Goal: Book appointment/travel/reservation

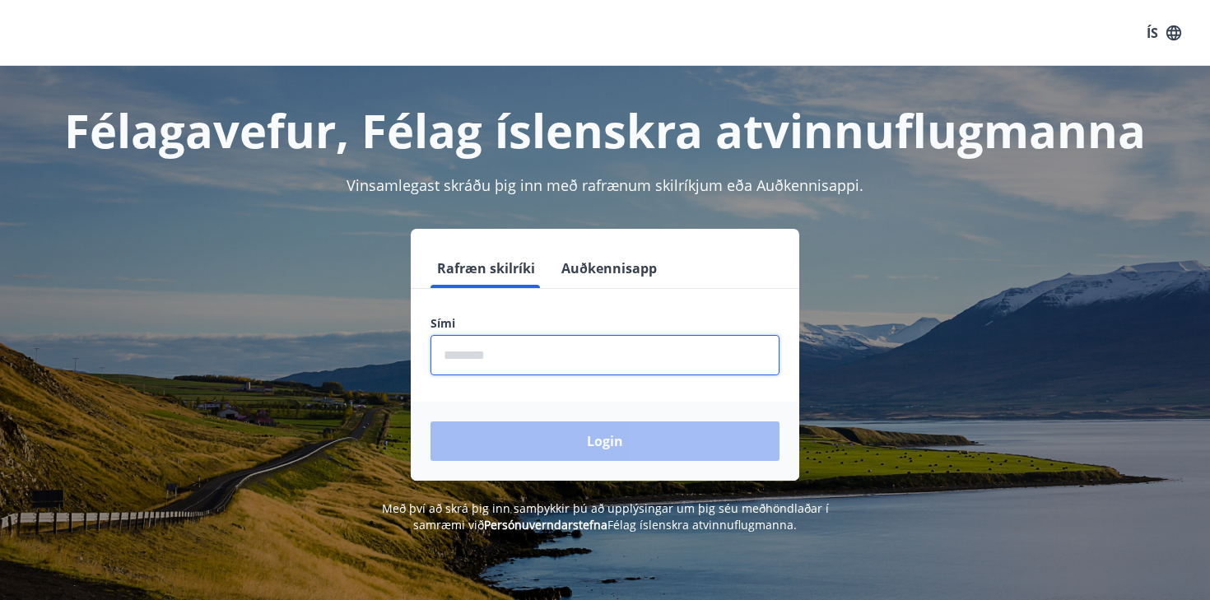
click at [497, 353] on input "phone" at bounding box center [604, 355] width 349 height 40
type input "********"
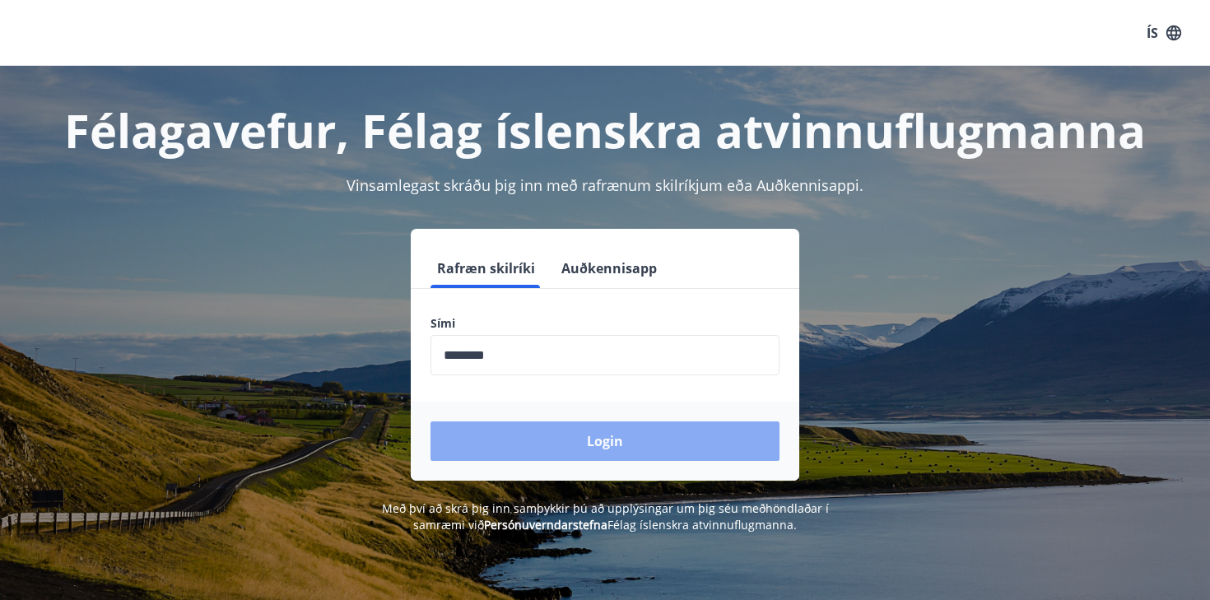
click at [551, 451] on button "Login" at bounding box center [604, 440] width 349 height 39
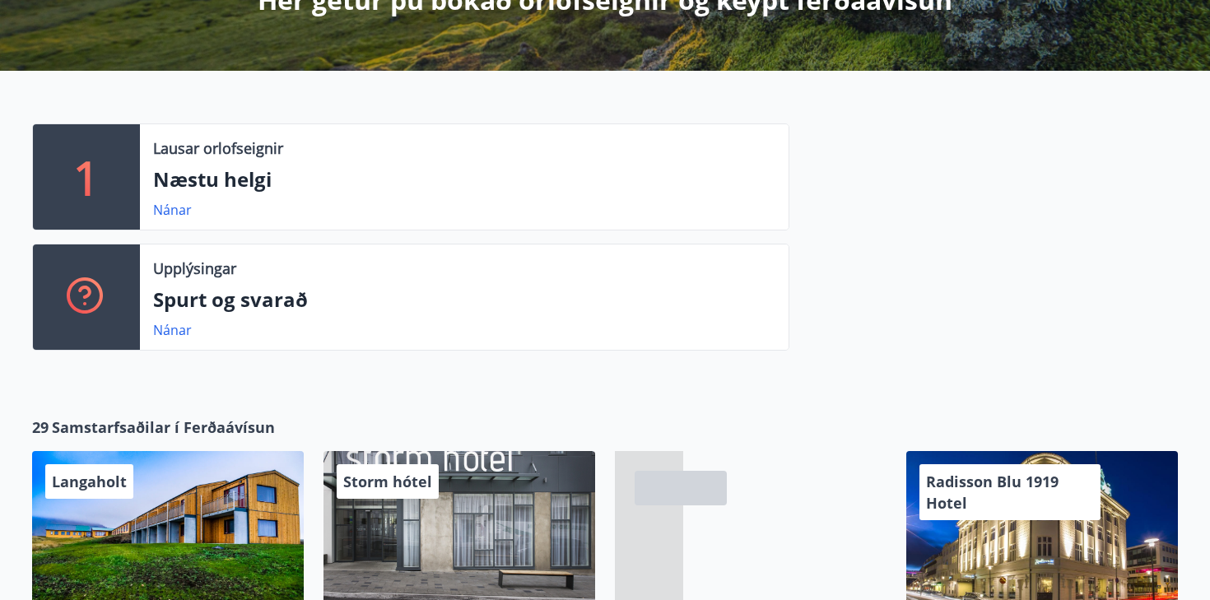
scroll to position [342, 0]
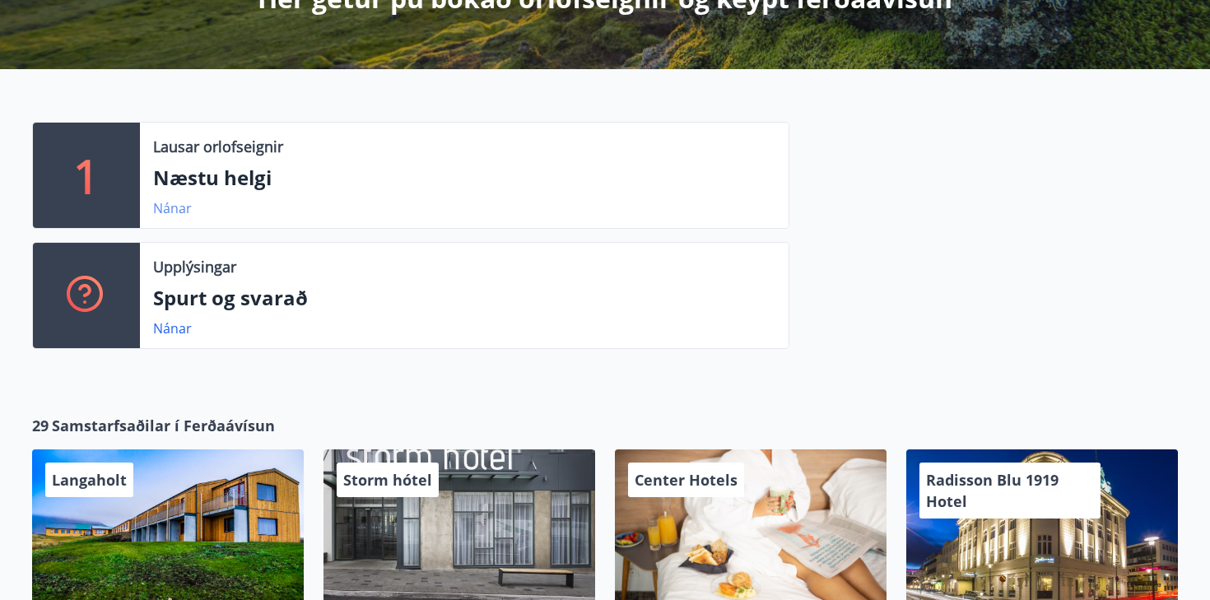
click at [173, 208] on link "Nánar" at bounding box center [172, 208] width 39 height 18
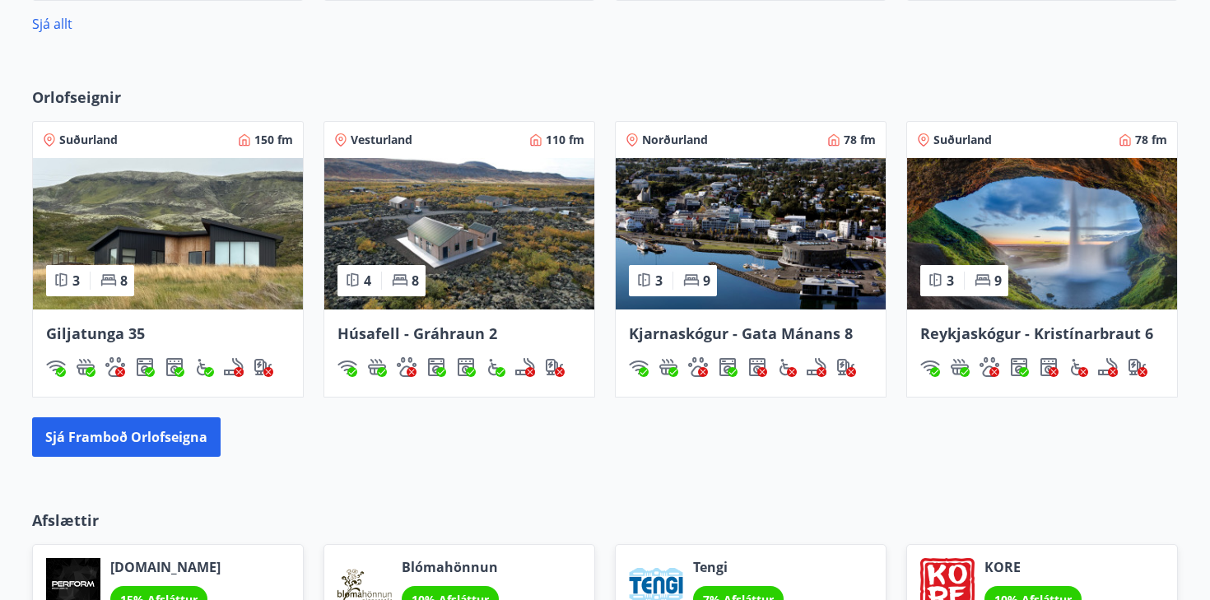
scroll to position [989, 0]
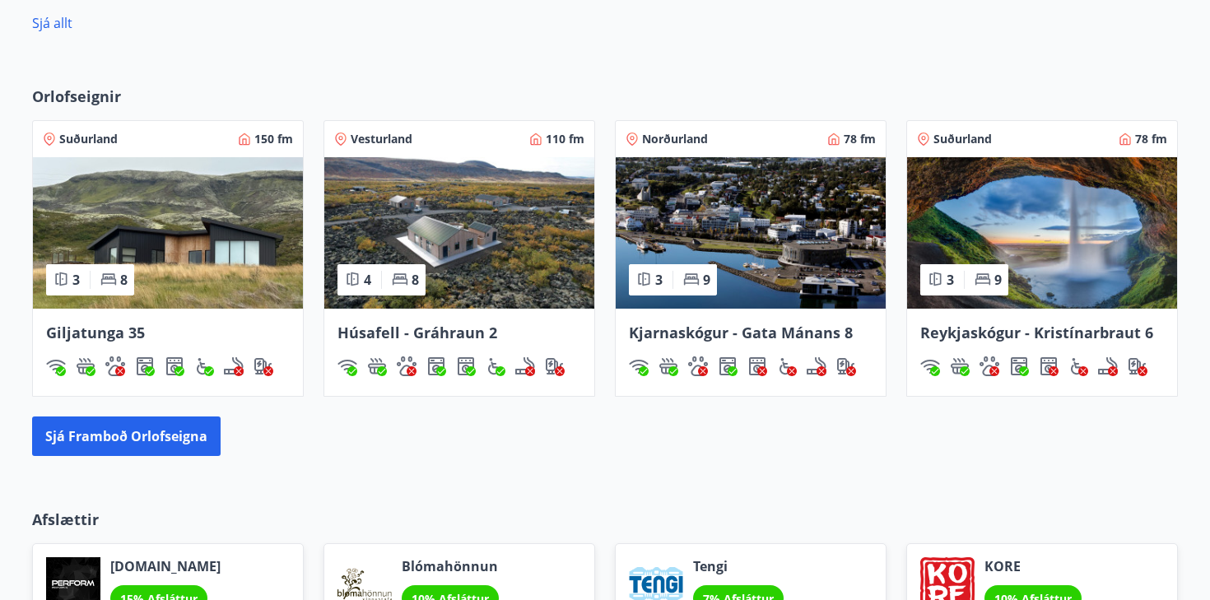
click at [77, 328] on span "Giljatunga 35" at bounding box center [95, 333] width 99 height 20
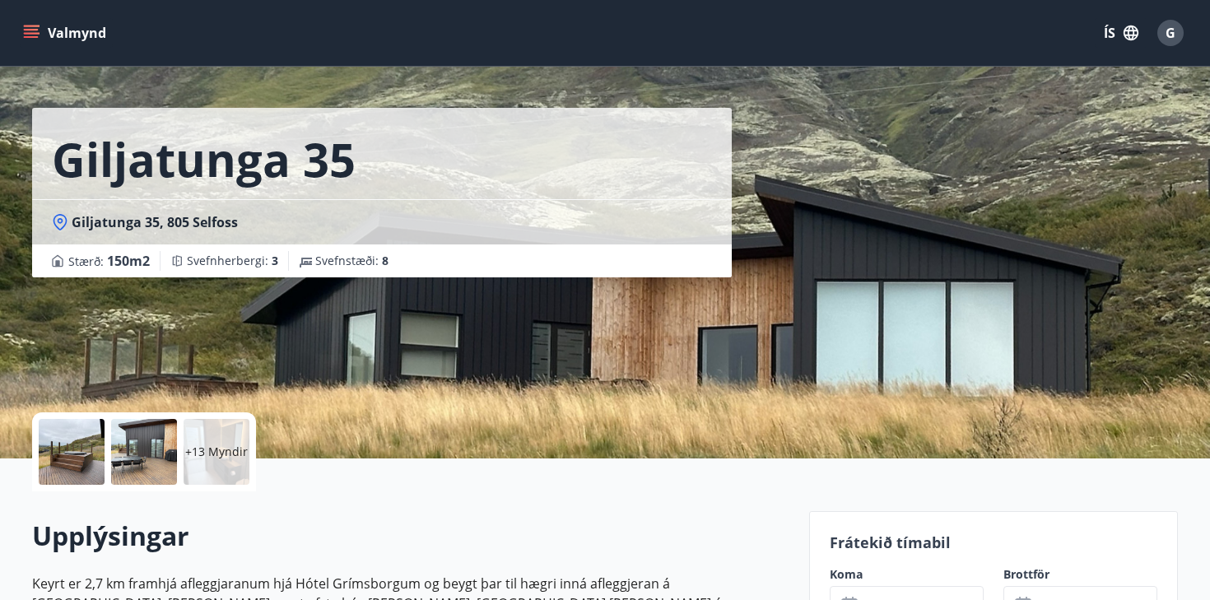
scroll to position [34, 0]
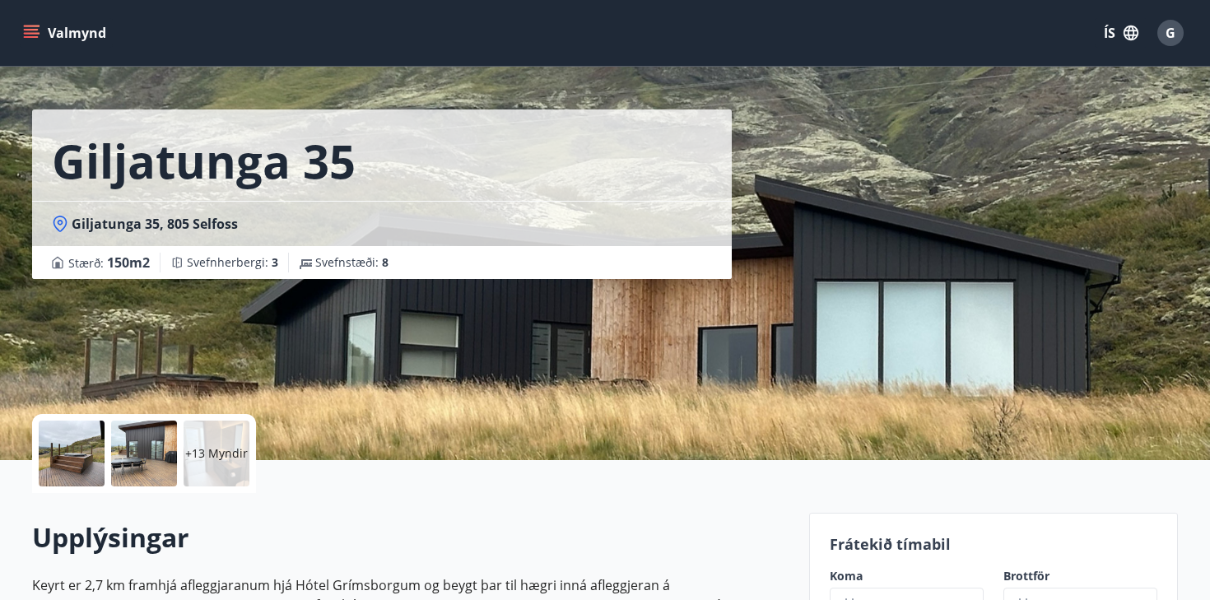
click at [228, 452] on p "+13 Myndir" at bounding box center [216, 453] width 63 height 16
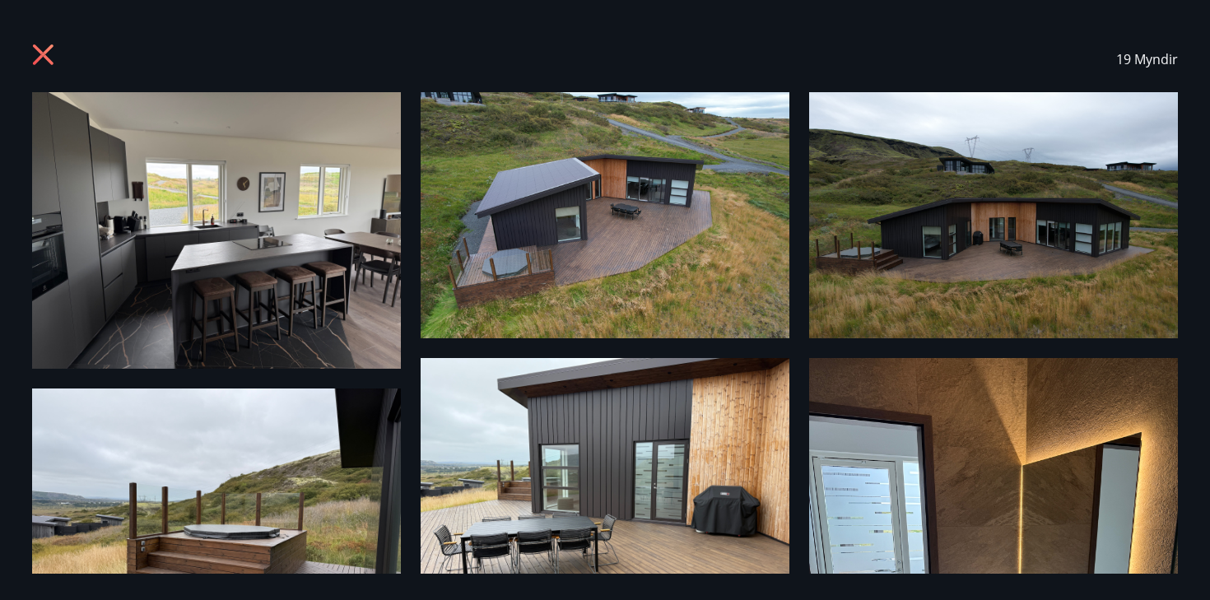
click at [225, 227] on img at bounding box center [216, 230] width 369 height 276
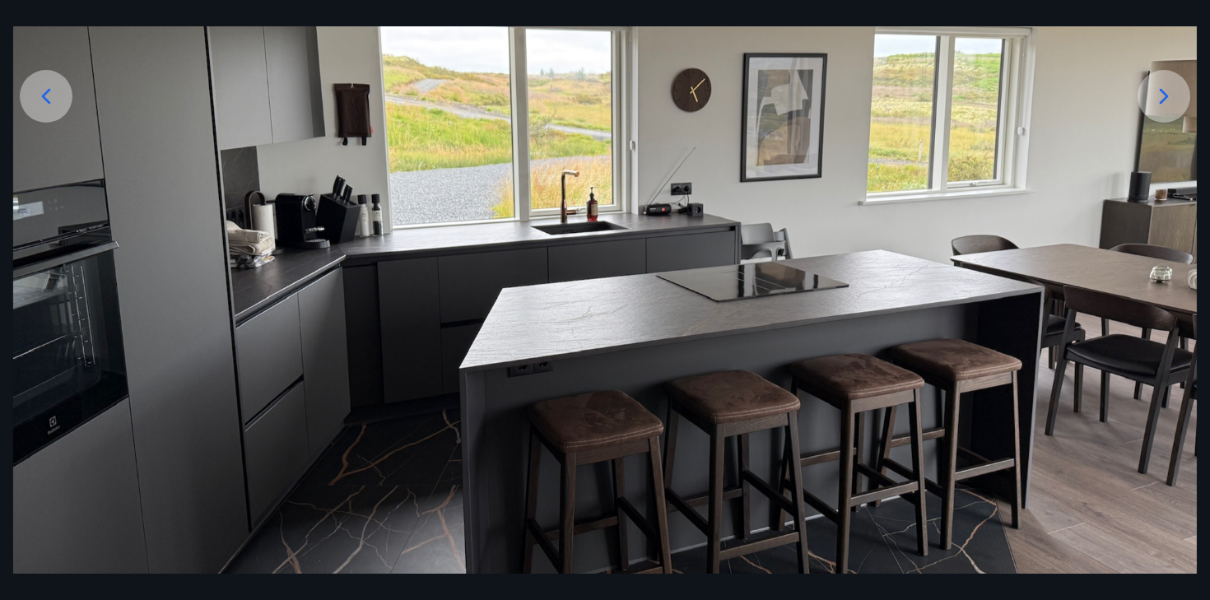
scroll to position [323, 0]
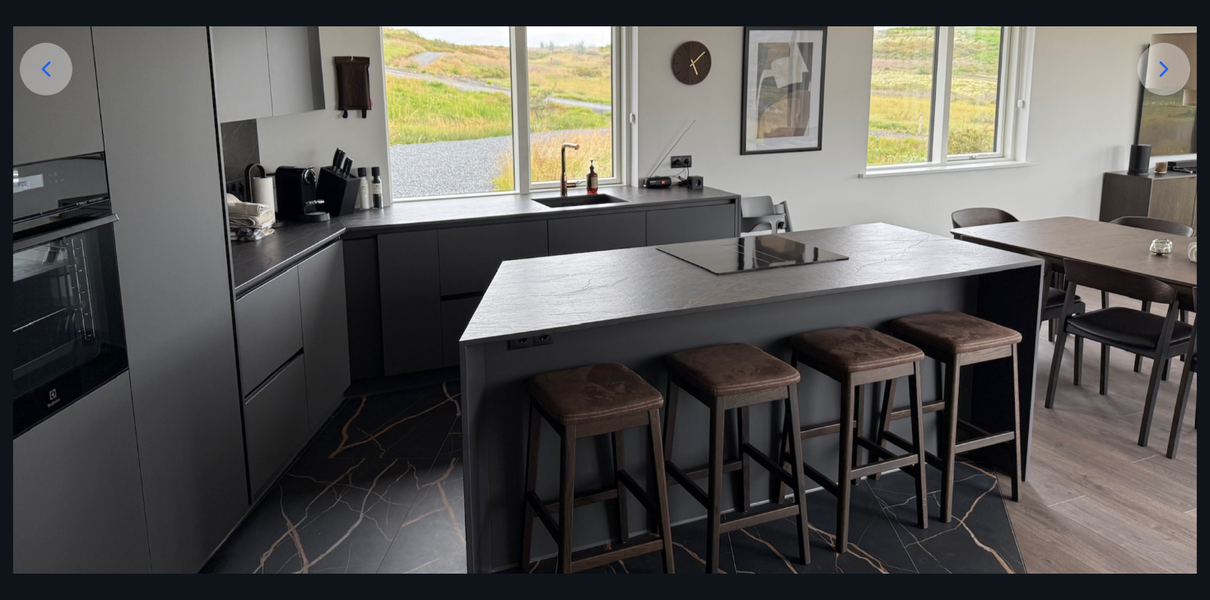
click at [1167, 69] on icon at bounding box center [1163, 69] width 9 height 16
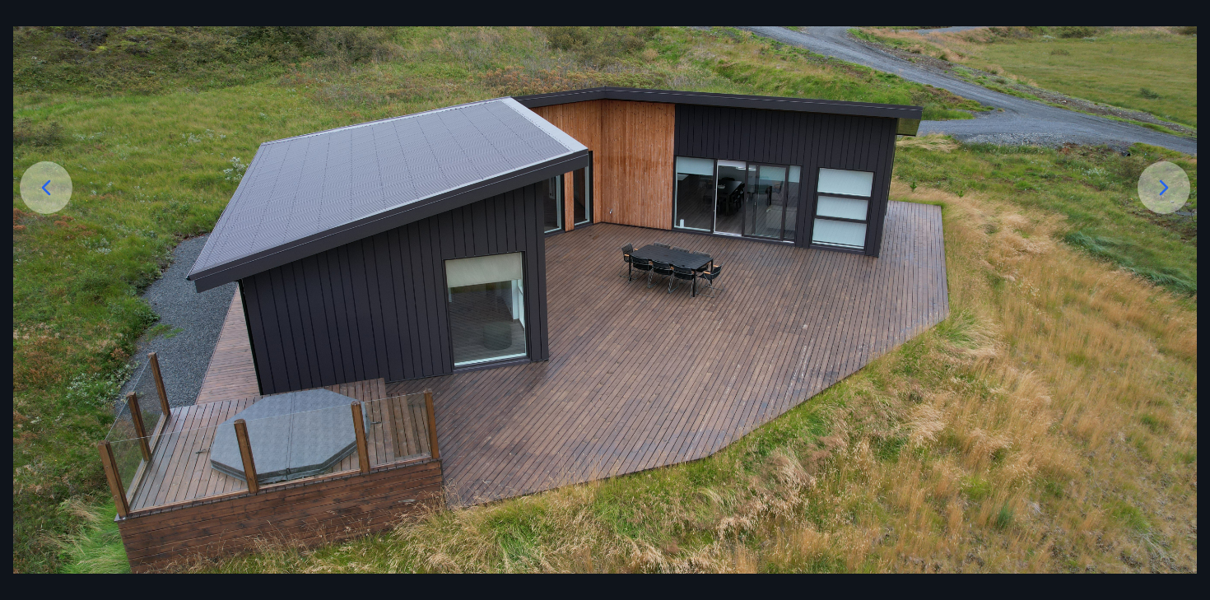
scroll to position [211, 0]
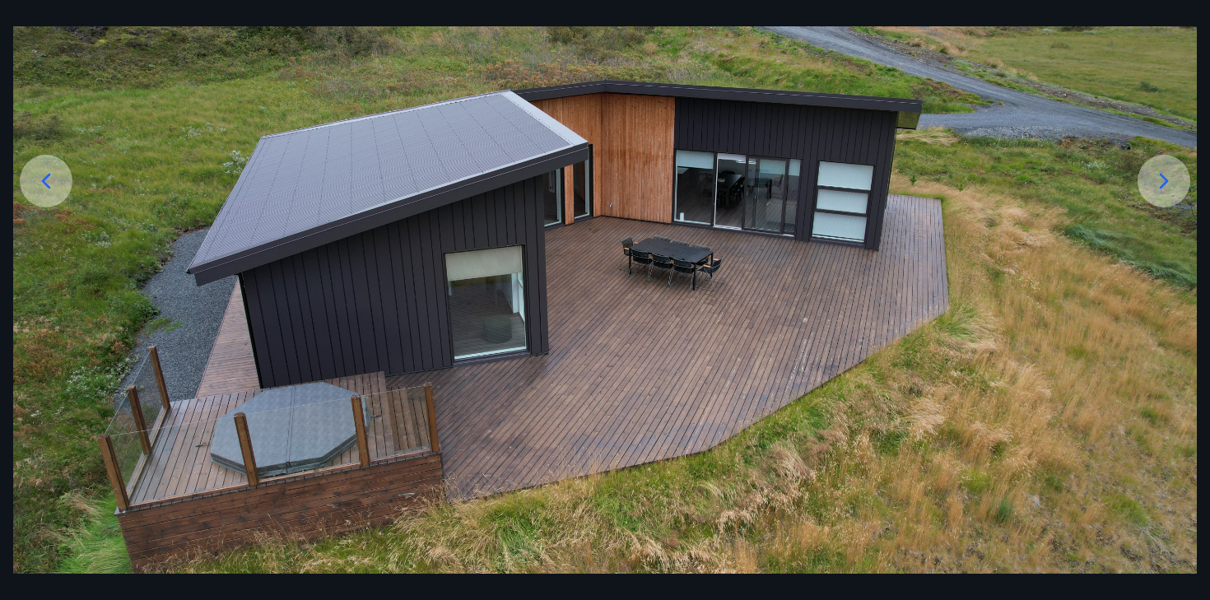
click at [1171, 168] on icon at bounding box center [1163, 181] width 26 height 26
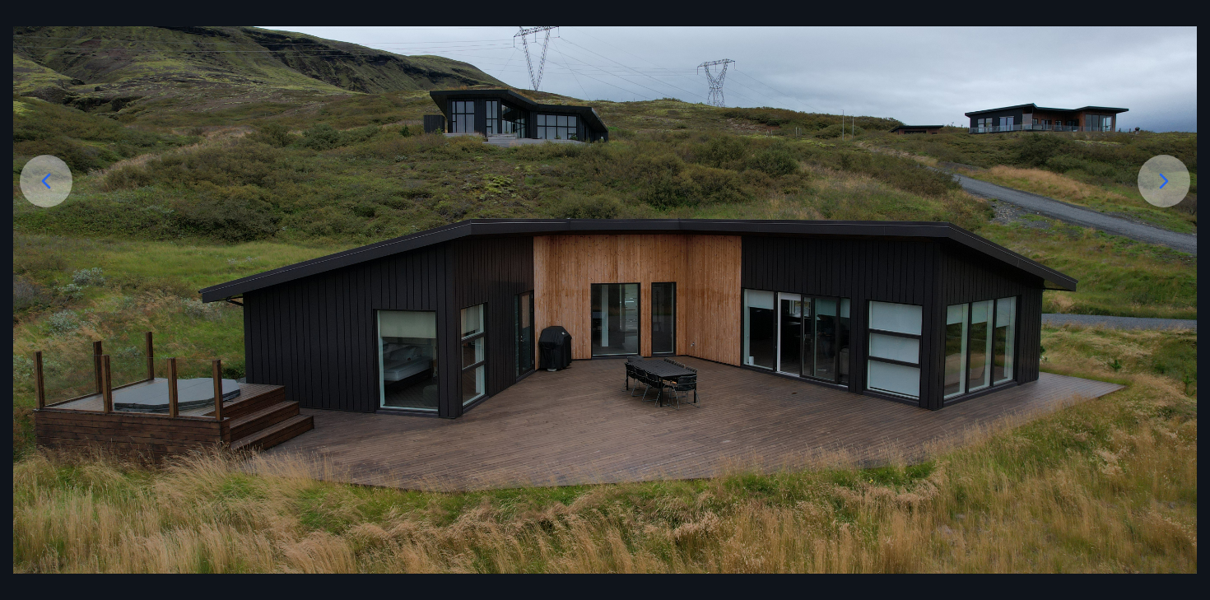
click at [1171, 168] on icon at bounding box center [1163, 181] width 26 height 26
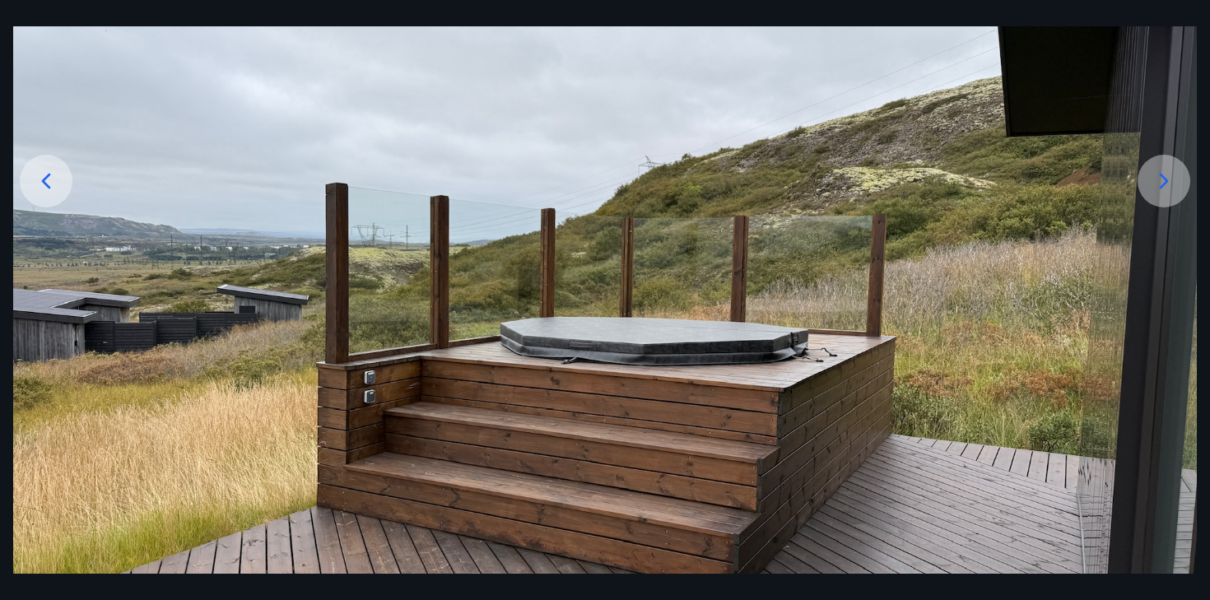
click at [1171, 168] on icon at bounding box center [1163, 181] width 26 height 26
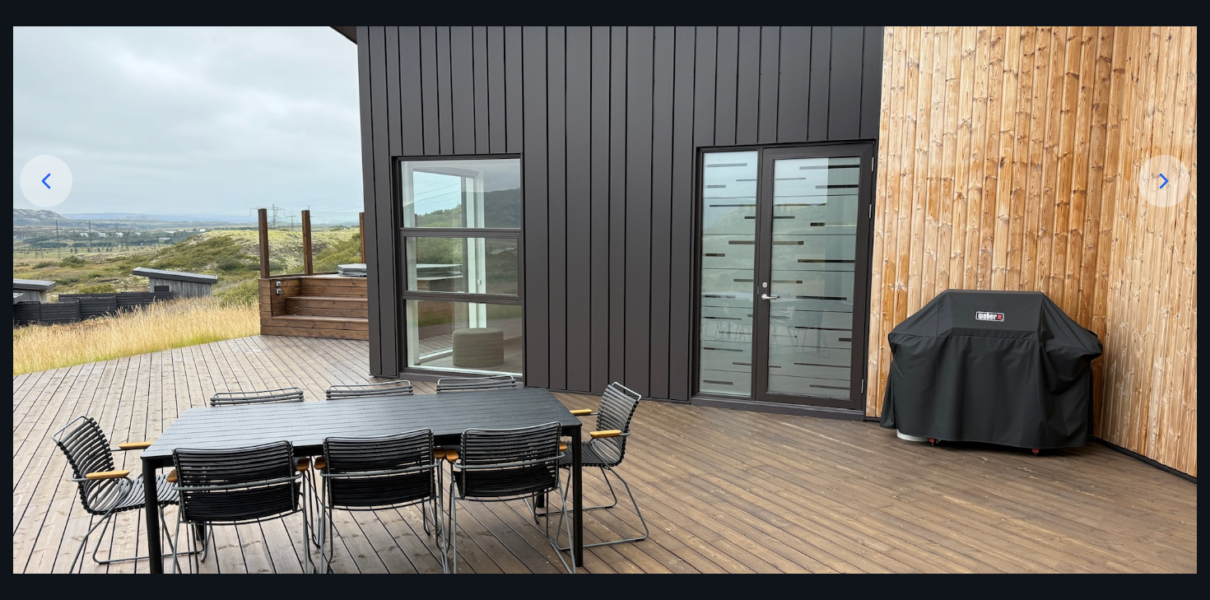
click at [1171, 168] on icon at bounding box center [1163, 181] width 26 height 26
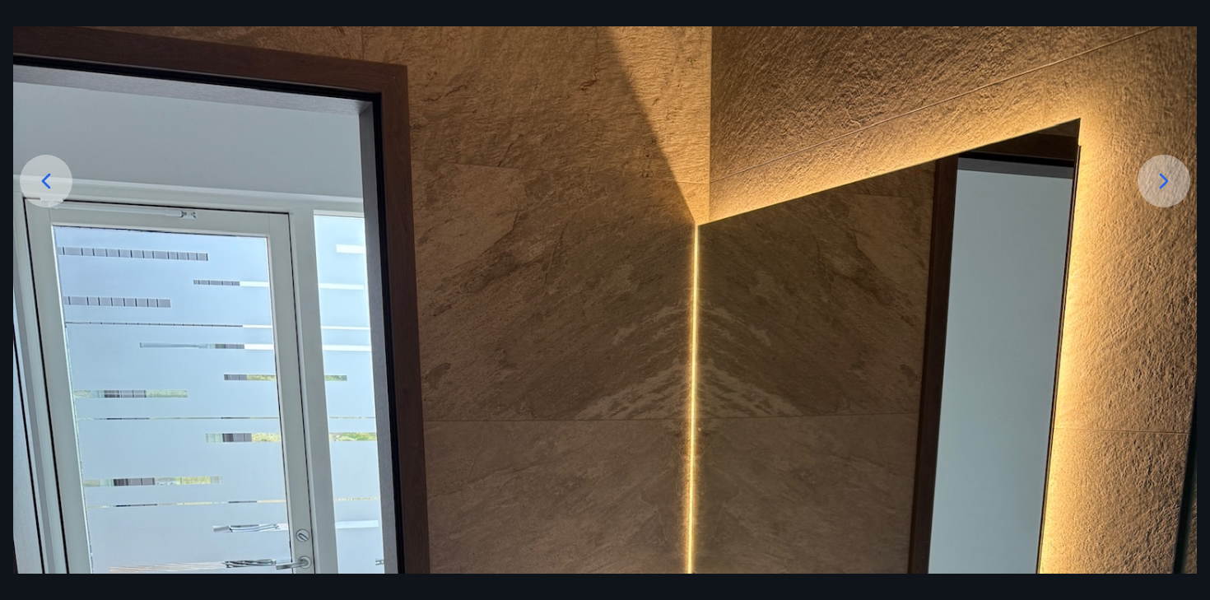
click at [1171, 169] on icon at bounding box center [1163, 181] width 26 height 26
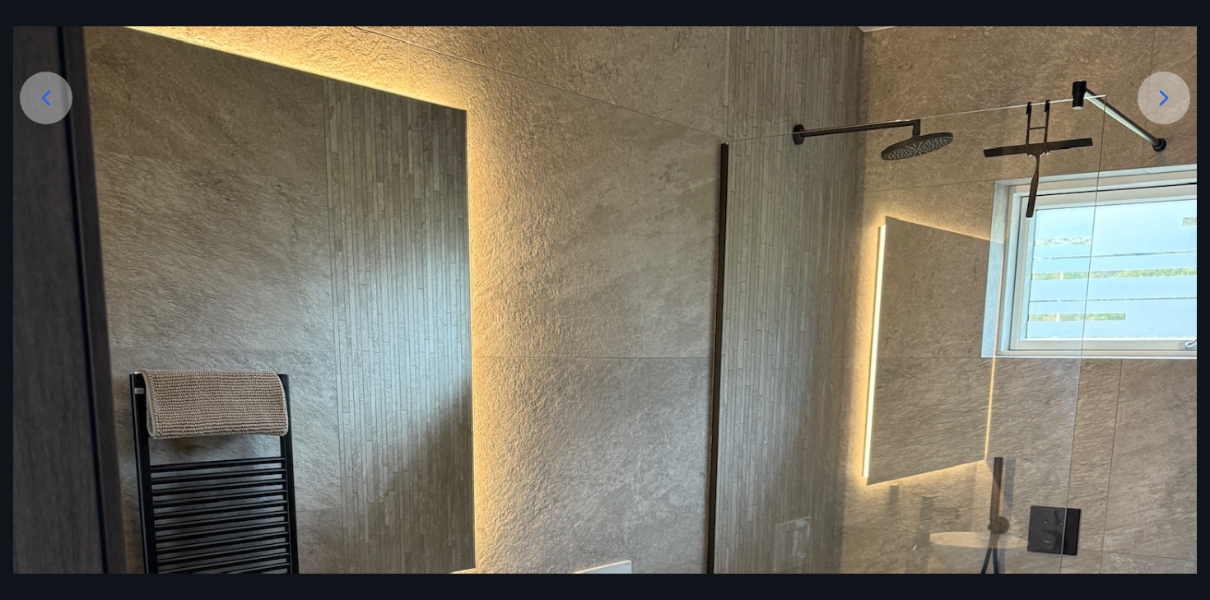
scroll to position [291, 0]
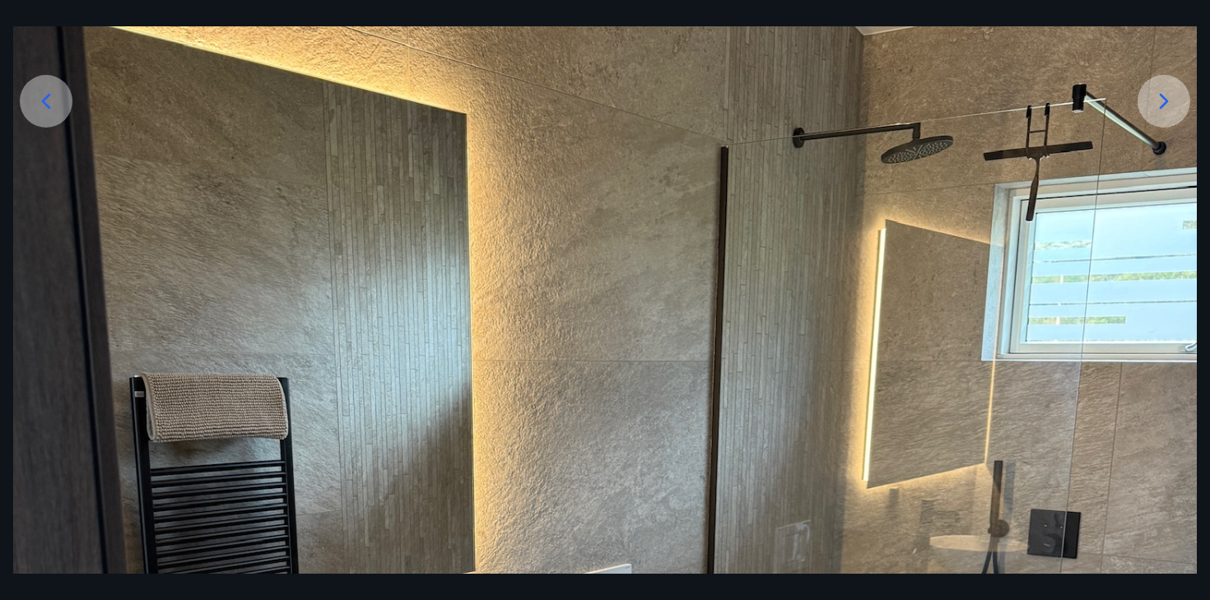
click at [1156, 105] on icon at bounding box center [1163, 101] width 26 height 26
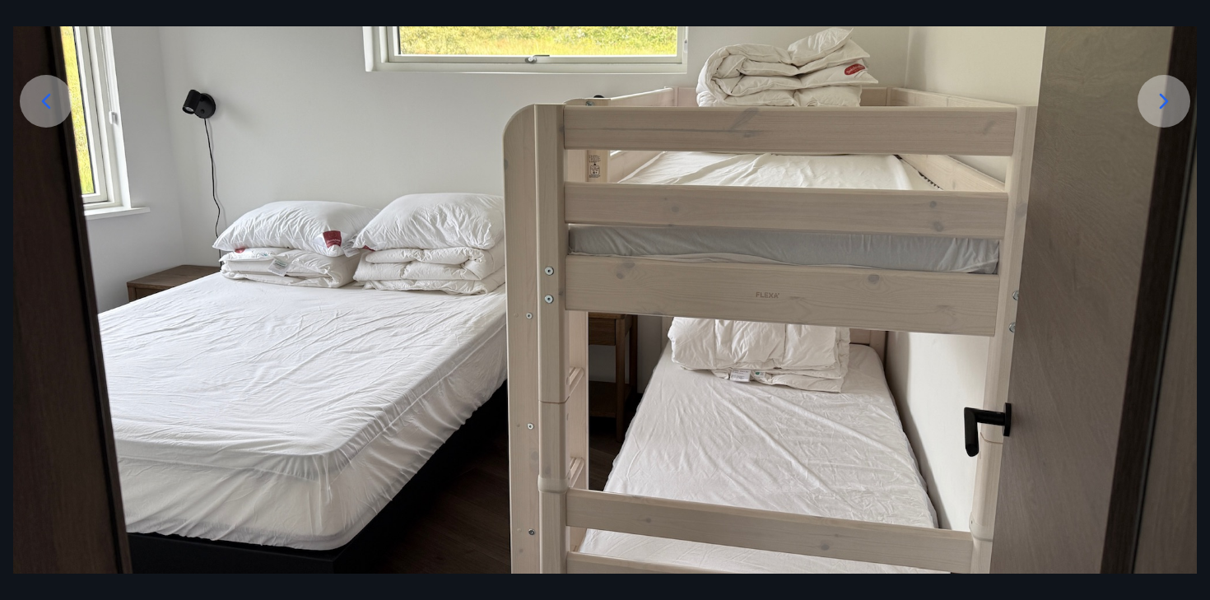
click at [1156, 105] on icon at bounding box center [1163, 101] width 26 height 26
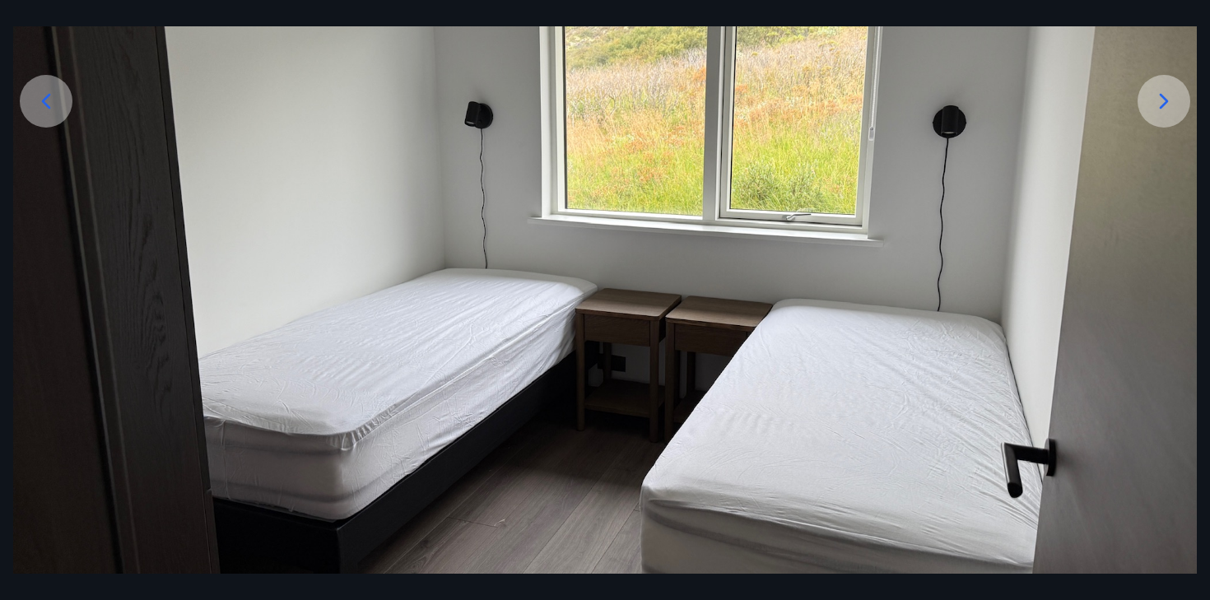
click at [1156, 105] on icon at bounding box center [1163, 101] width 26 height 26
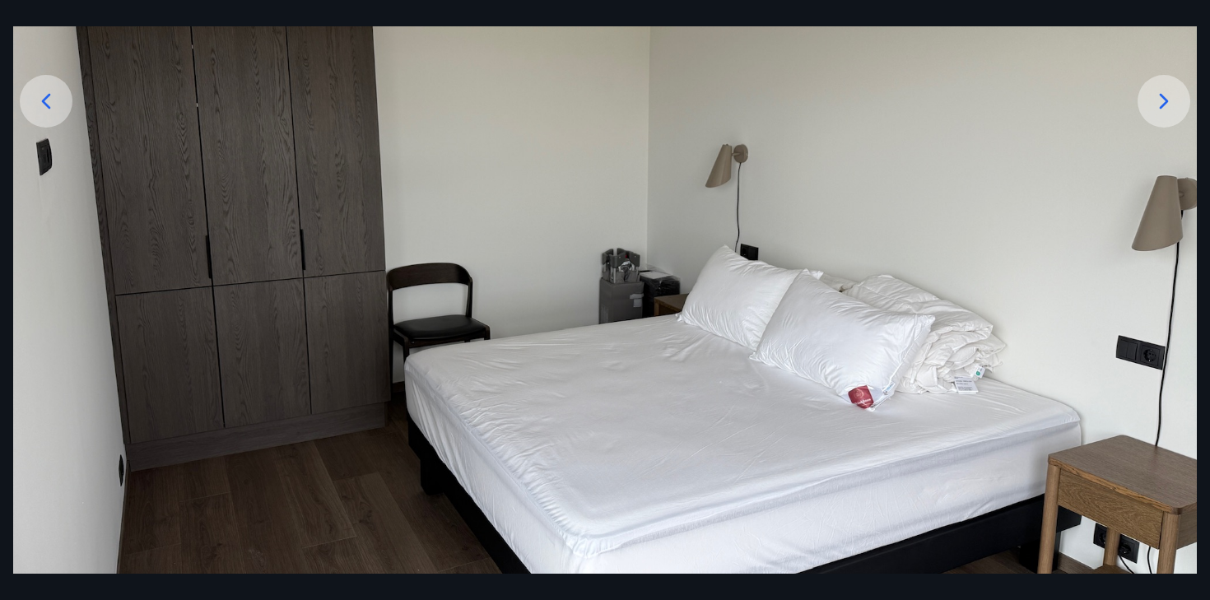
click at [1156, 105] on icon at bounding box center [1163, 101] width 26 height 26
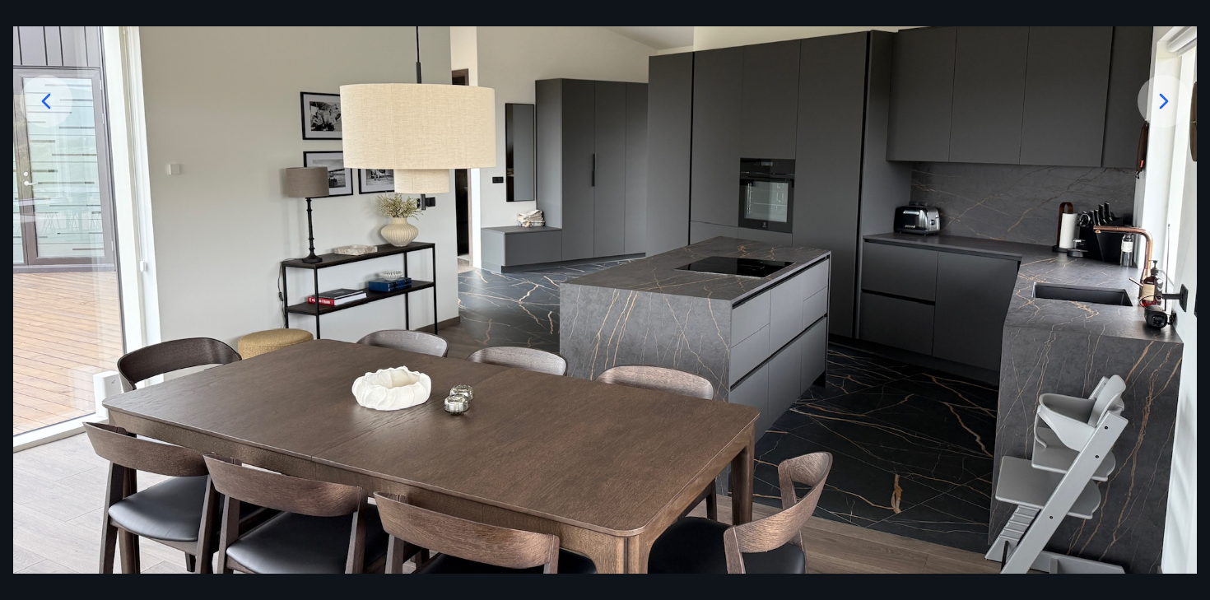
click at [1156, 105] on icon at bounding box center [1163, 101] width 26 height 26
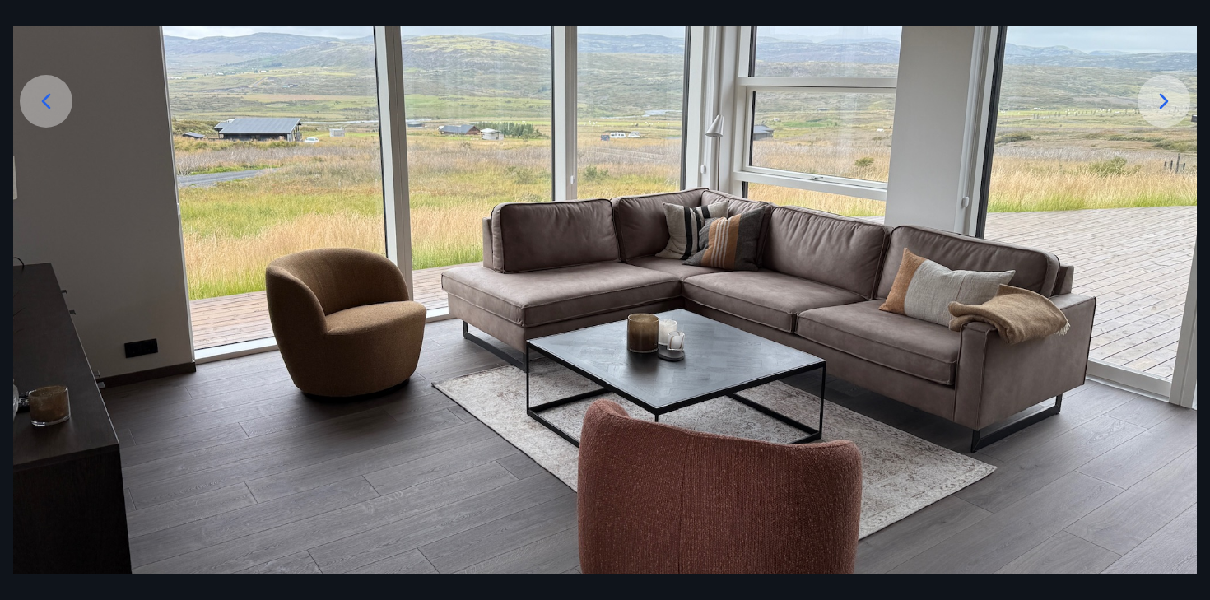
click at [1156, 105] on icon at bounding box center [1163, 101] width 26 height 26
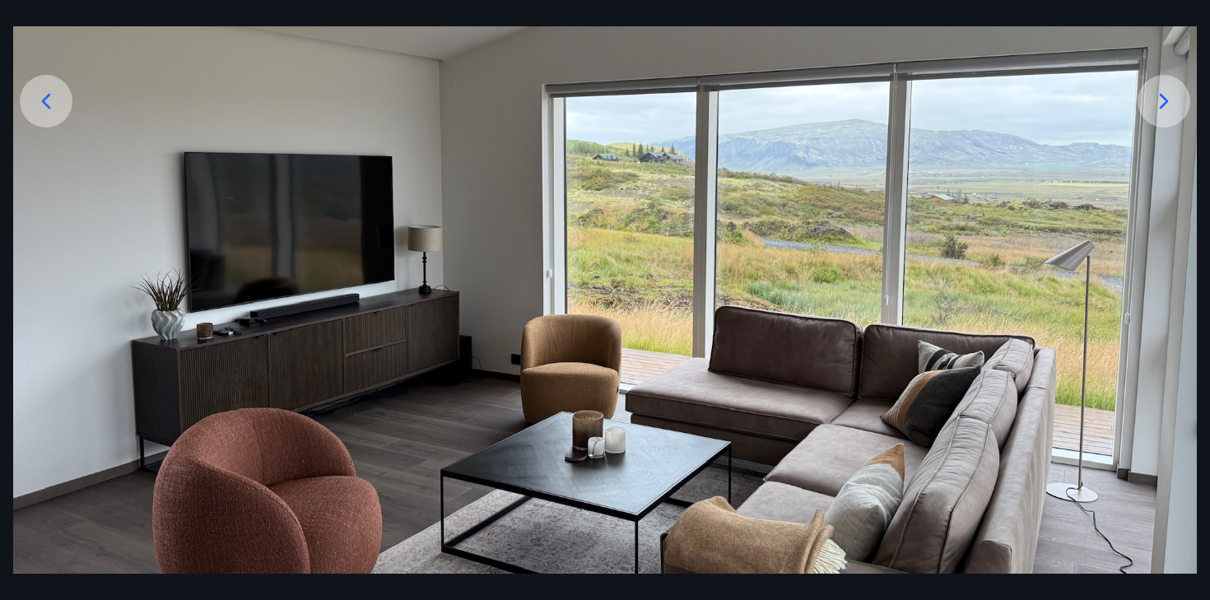
click at [1156, 105] on icon at bounding box center [1163, 101] width 26 height 26
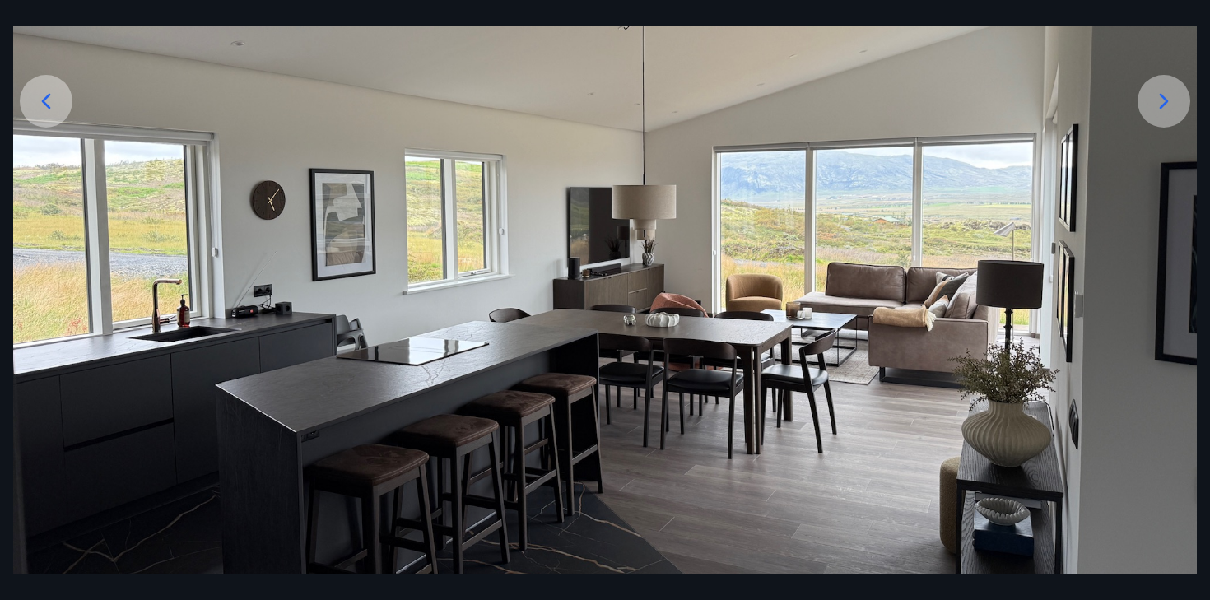
click at [1156, 105] on icon at bounding box center [1163, 101] width 26 height 26
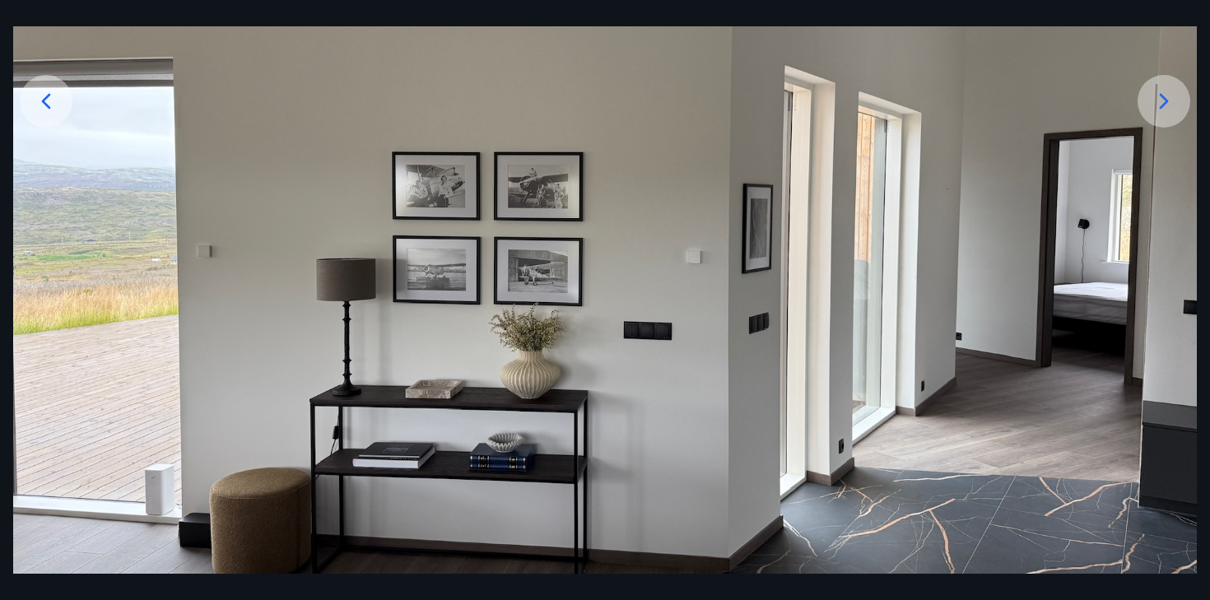
click at [1156, 105] on icon at bounding box center [1163, 101] width 26 height 26
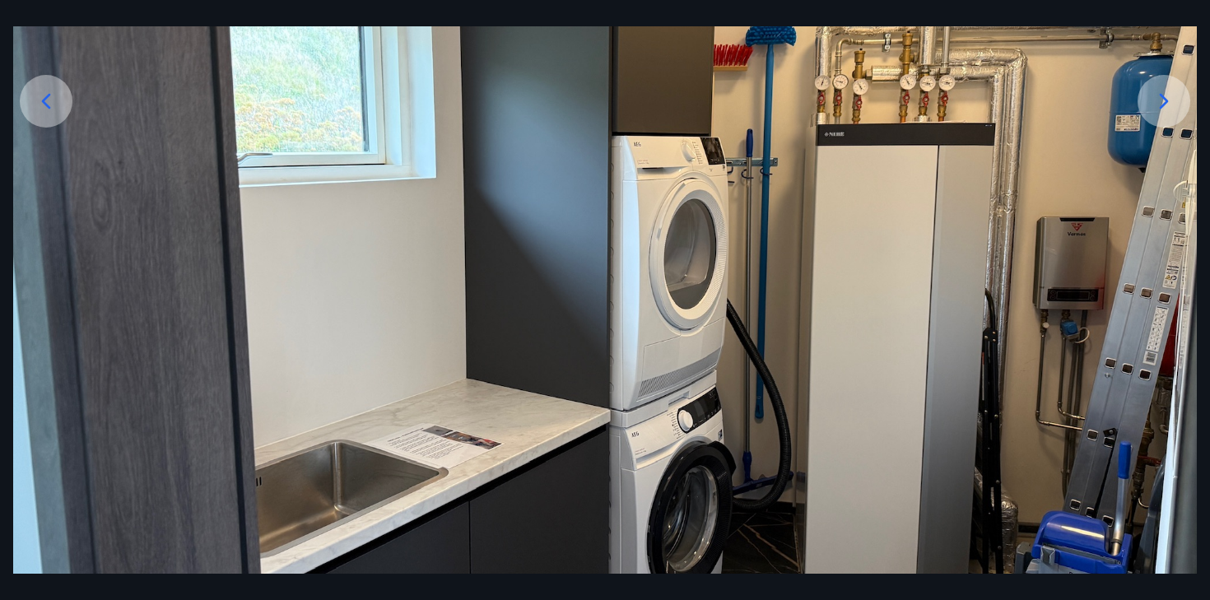
click at [1156, 105] on icon at bounding box center [1163, 101] width 26 height 26
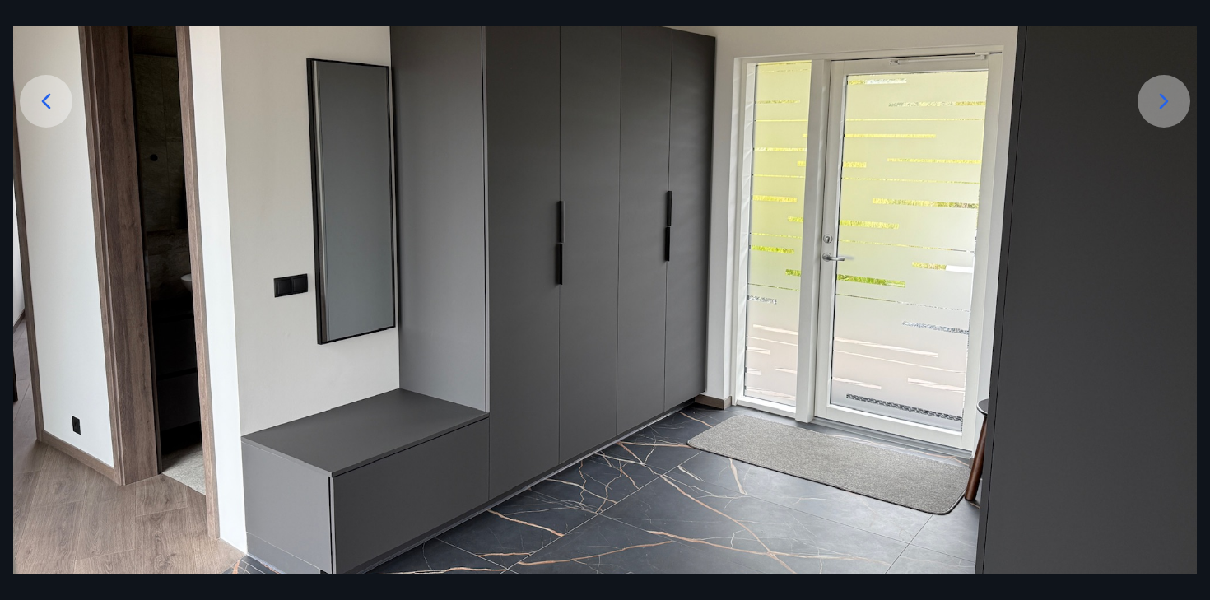
click at [1156, 105] on icon at bounding box center [1163, 101] width 26 height 26
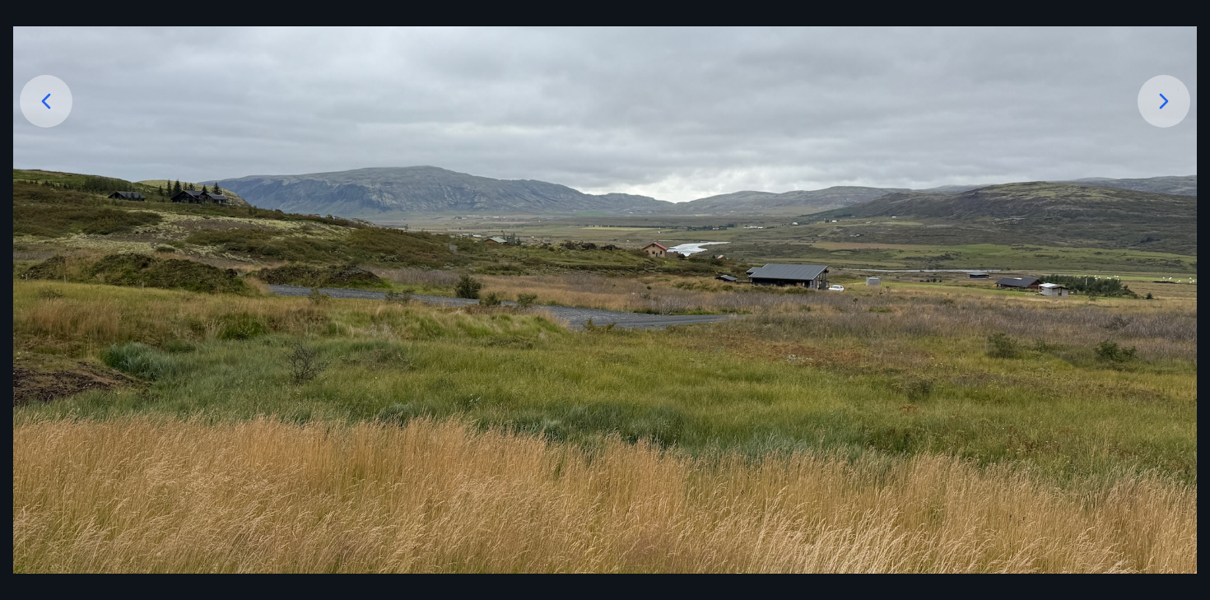
click at [1156, 105] on icon at bounding box center [1163, 101] width 26 height 26
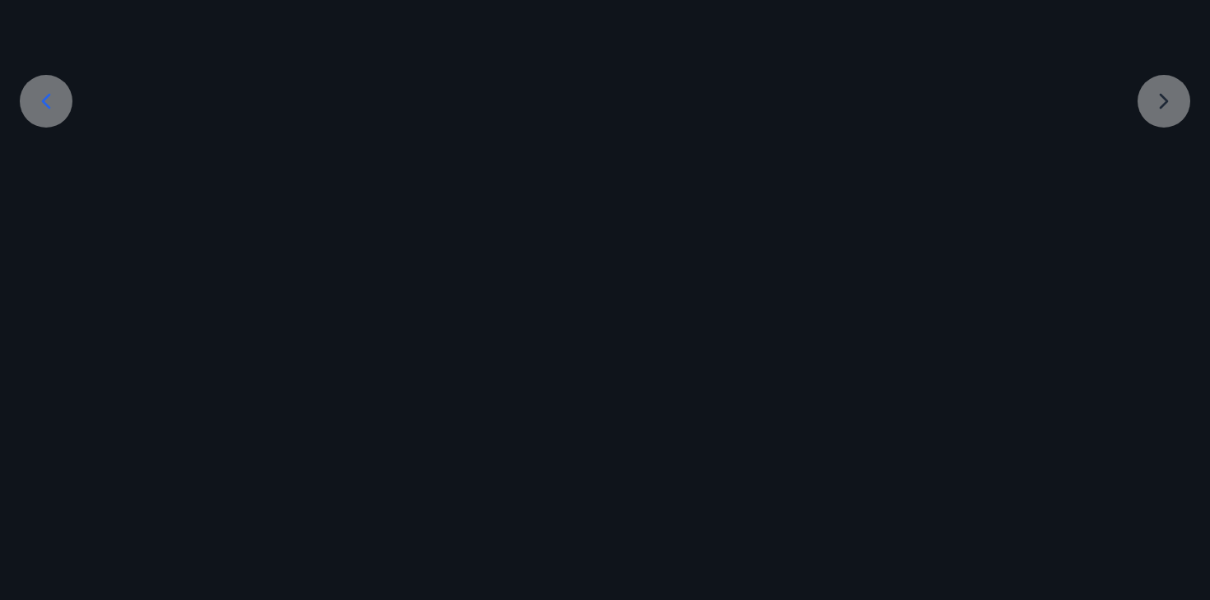
scroll to position [139, 0]
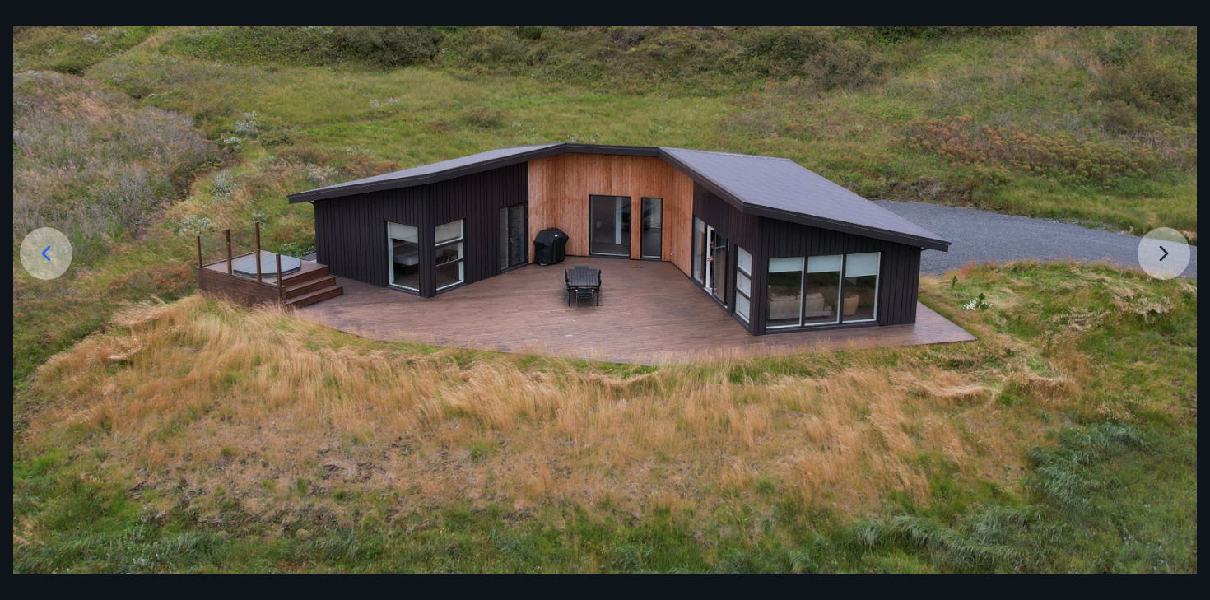
click at [1160, 267] on img at bounding box center [604, 263] width 1183 height 620
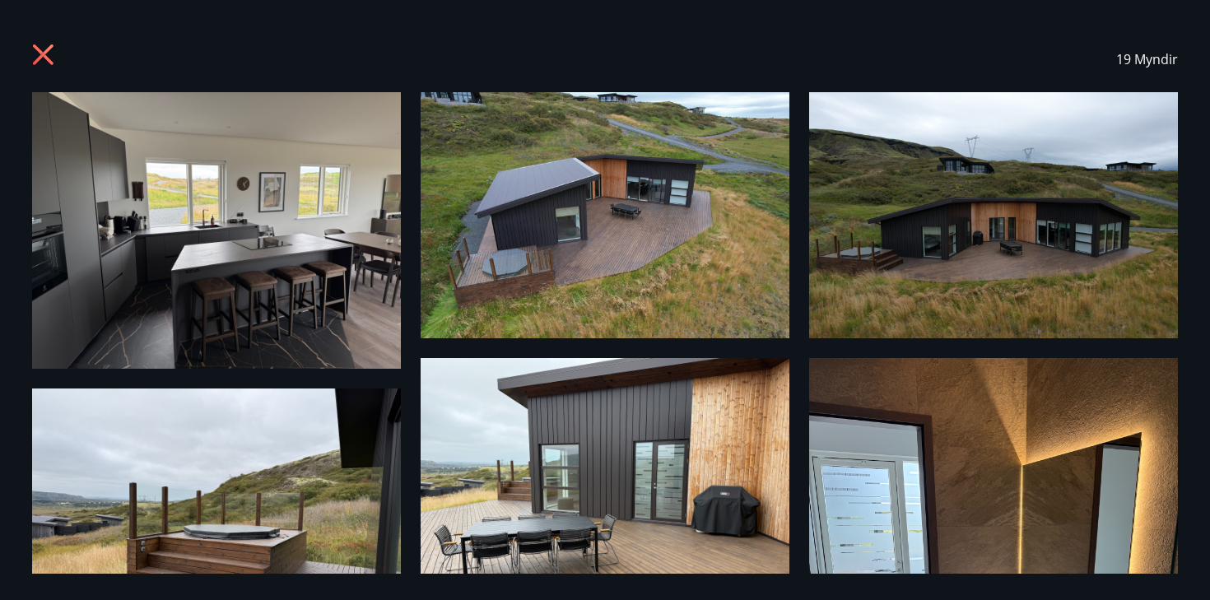
click at [43, 57] on icon at bounding box center [45, 57] width 26 height 26
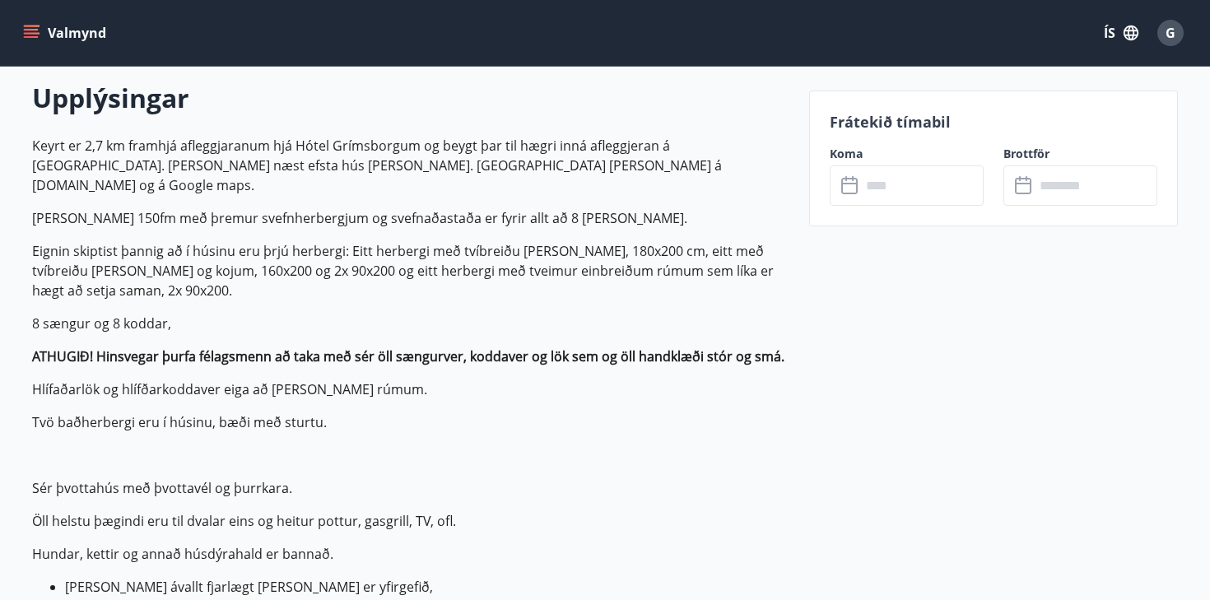
scroll to position [474, 0]
click at [881, 191] on input "text" at bounding box center [922, 185] width 123 height 40
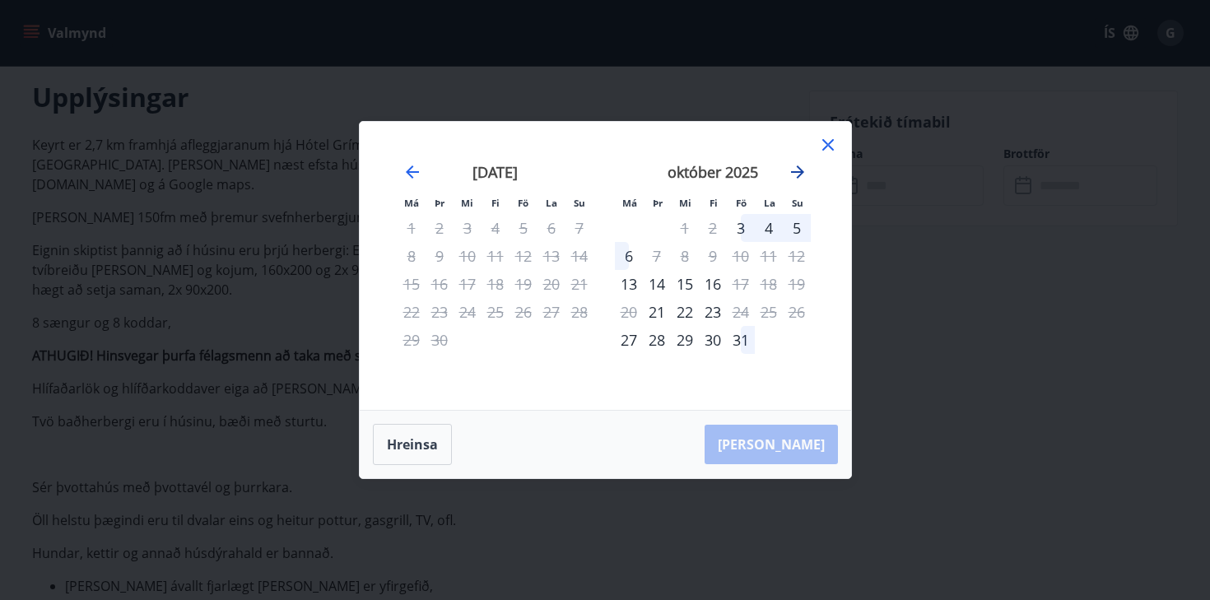
click at [795, 172] on icon "Move forward to switch to the next month." at bounding box center [797, 171] width 13 height 13
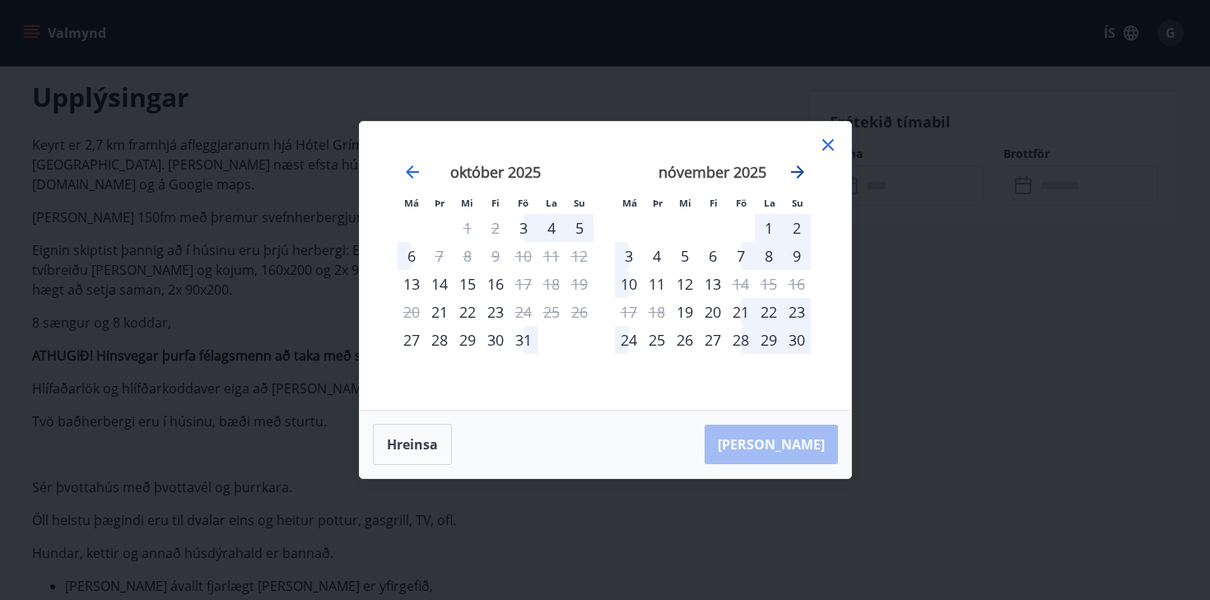
click at [795, 172] on icon "Move forward to switch to the next month." at bounding box center [797, 171] width 13 height 13
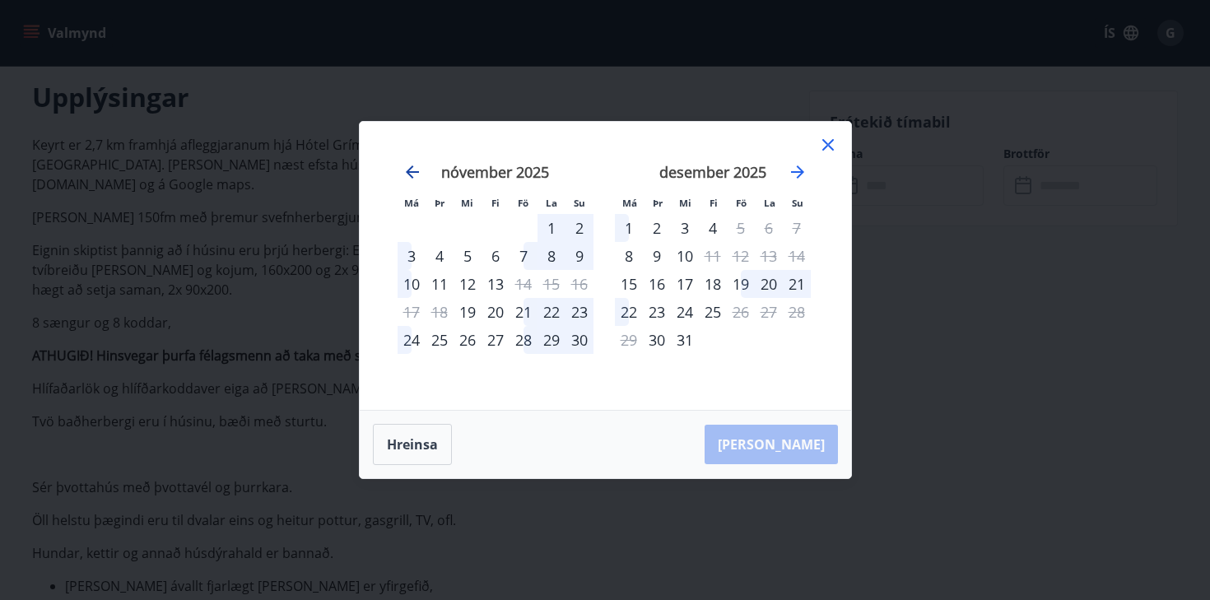
click at [411, 168] on icon "Move backward to switch to the previous month." at bounding box center [412, 171] width 13 height 13
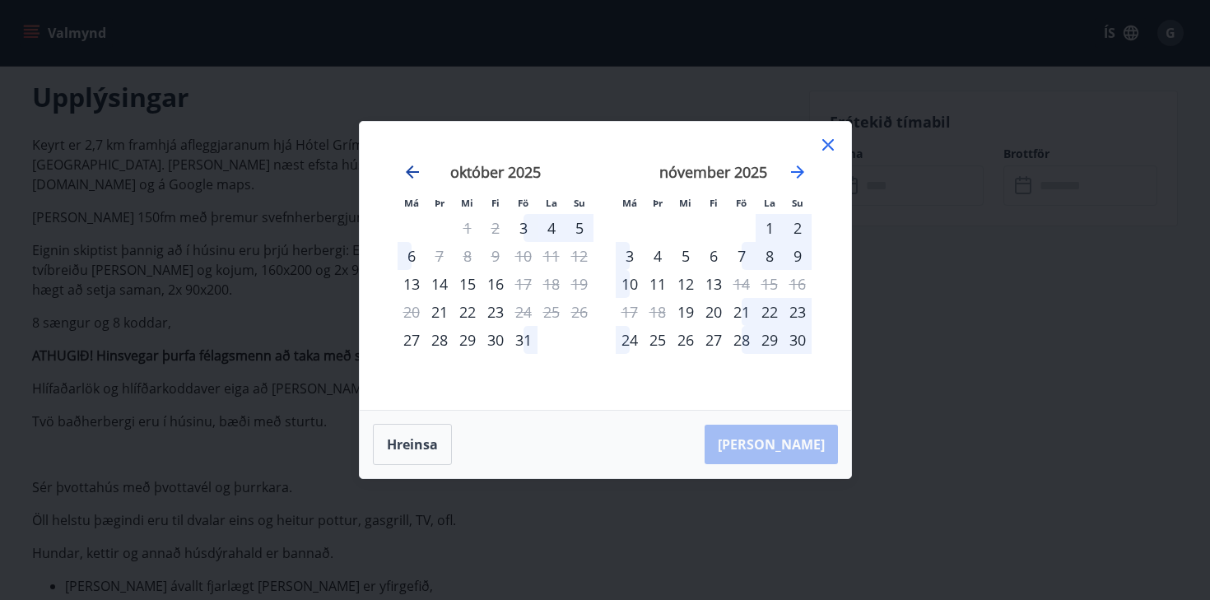
click at [411, 168] on icon "Move backward to switch to the previous month." at bounding box center [412, 171] width 13 height 13
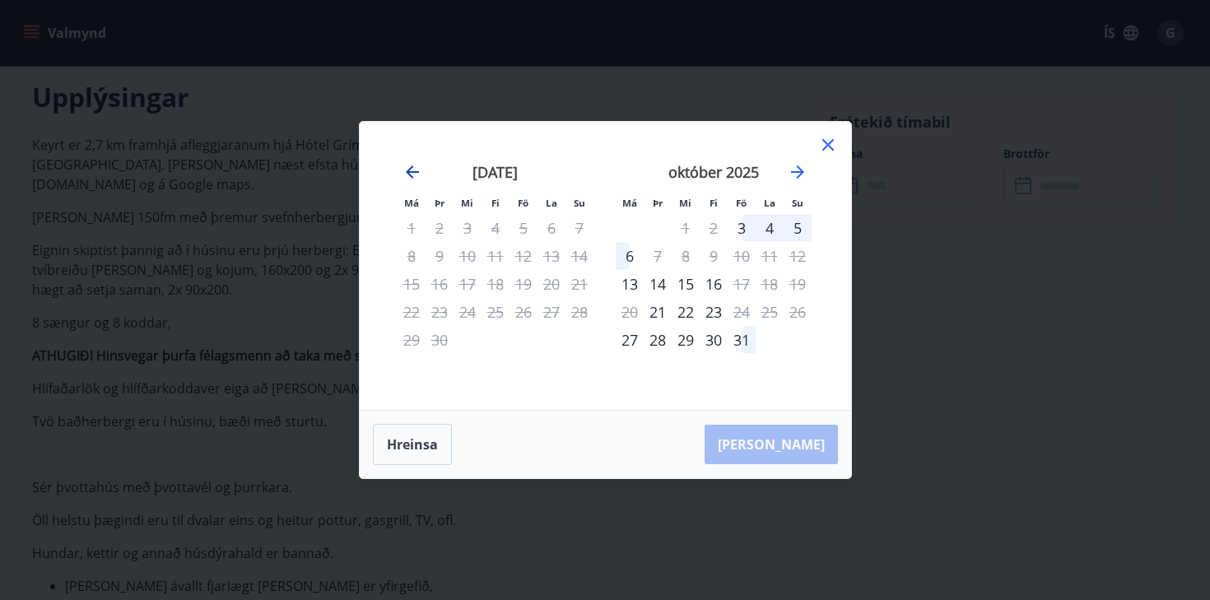
click at [411, 168] on icon "Move backward to switch to the previous month." at bounding box center [412, 171] width 13 height 13
click at [829, 137] on icon at bounding box center [828, 145] width 20 height 20
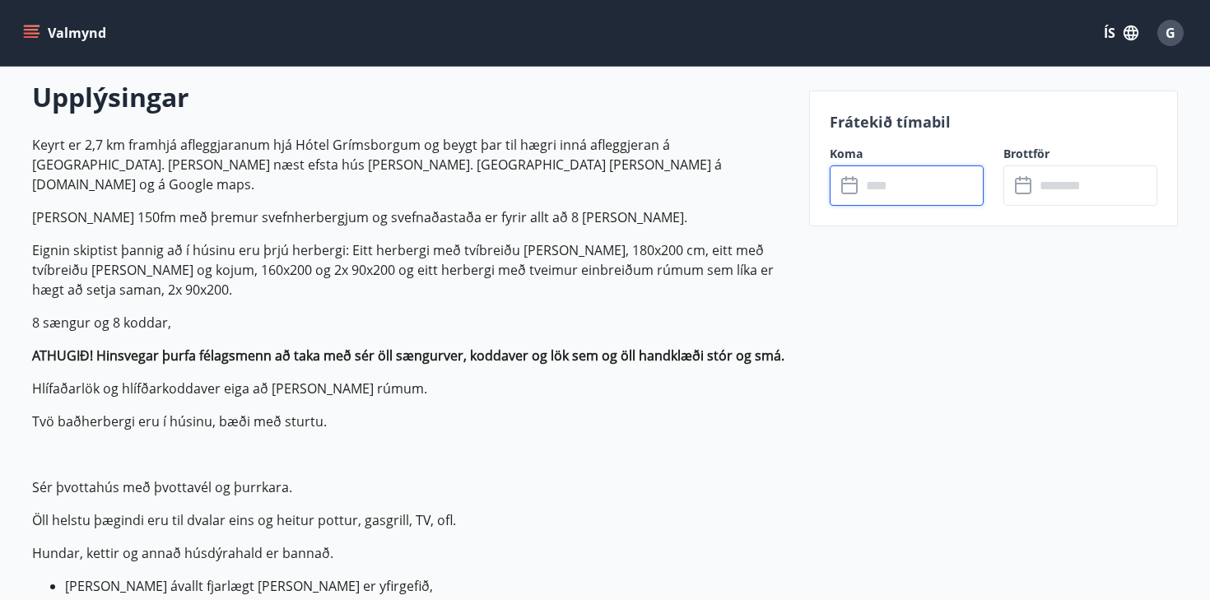
click at [915, 188] on input "text" at bounding box center [922, 185] width 123 height 40
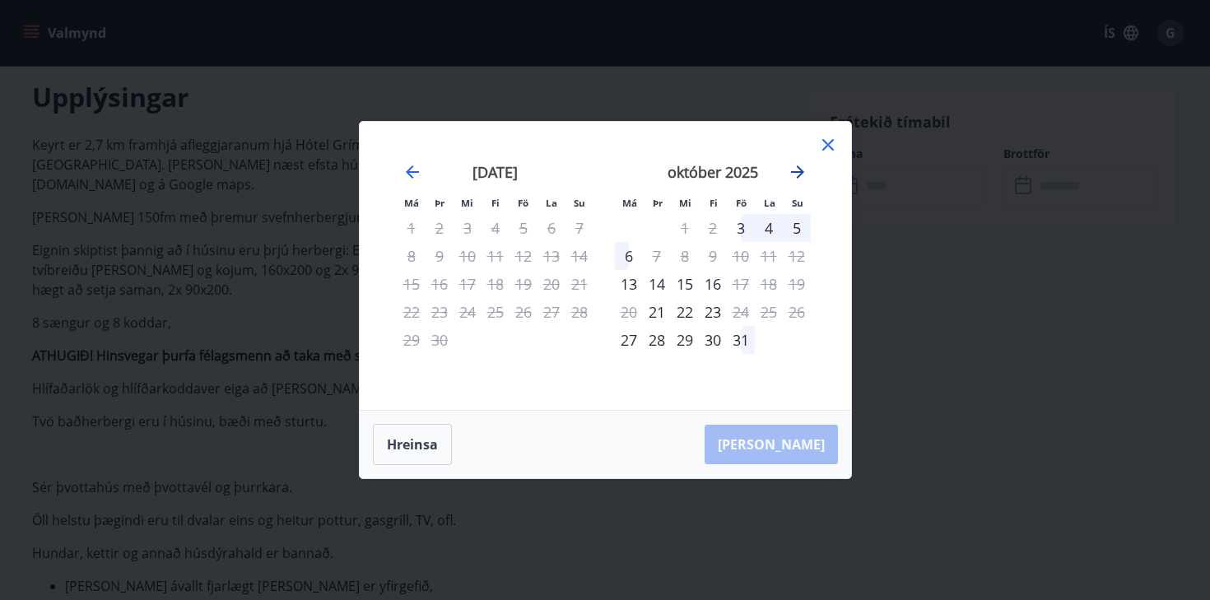
click at [805, 167] on icon "Move forward to switch to the next month." at bounding box center [798, 172] width 20 height 20
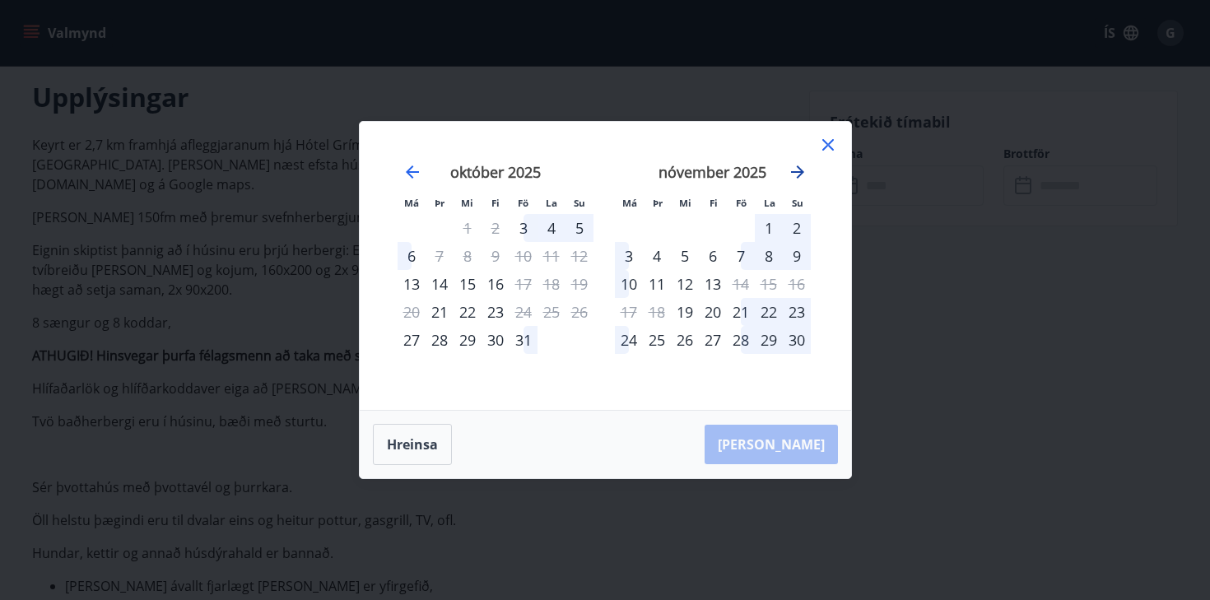
click at [803, 167] on icon "Move forward to switch to the next month." at bounding box center [798, 172] width 20 height 20
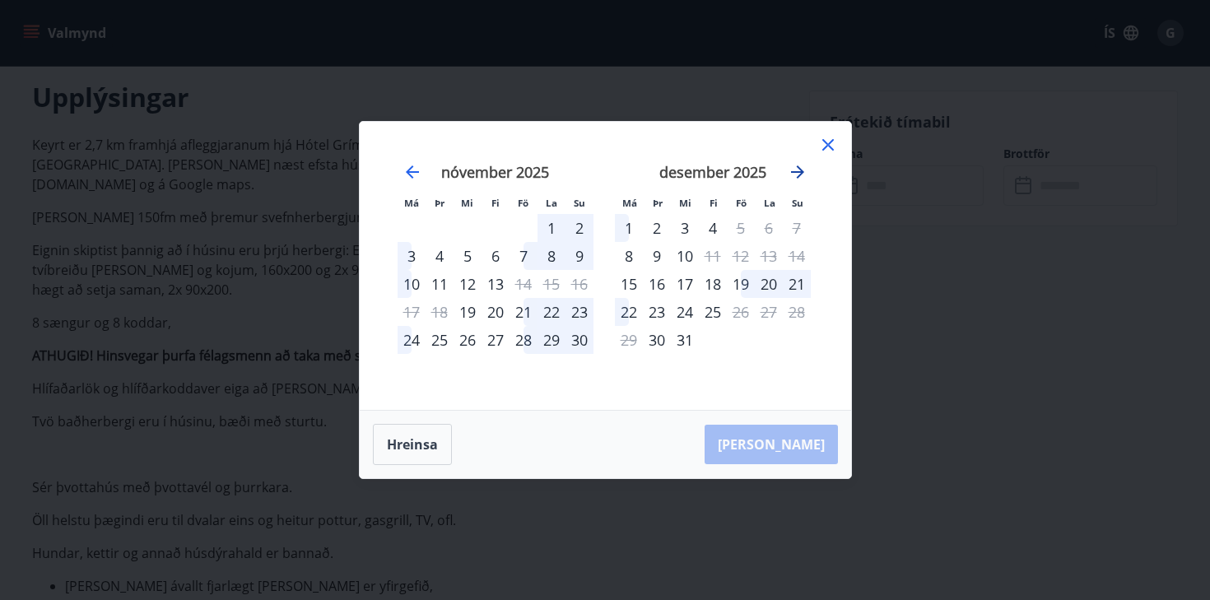
click at [803, 167] on icon "Move forward to switch to the next month." at bounding box center [798, 172] width 20 height 20
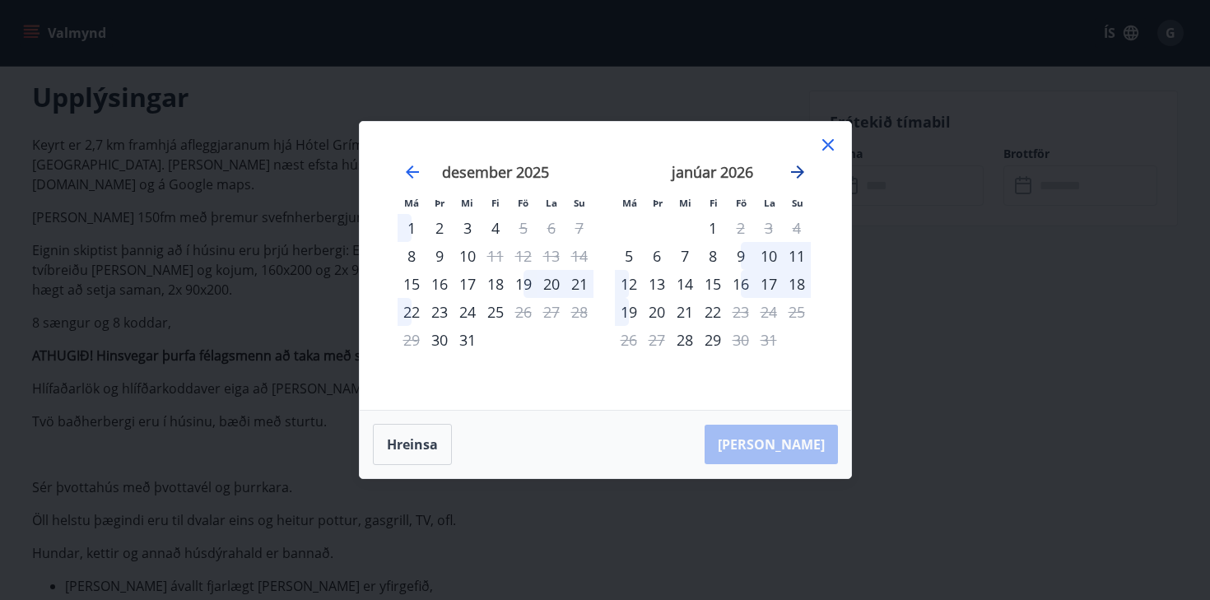
click at [803, 167] on icon "Move forward to switch to the next month." at bounding box center [798, 172] width 20 height 20
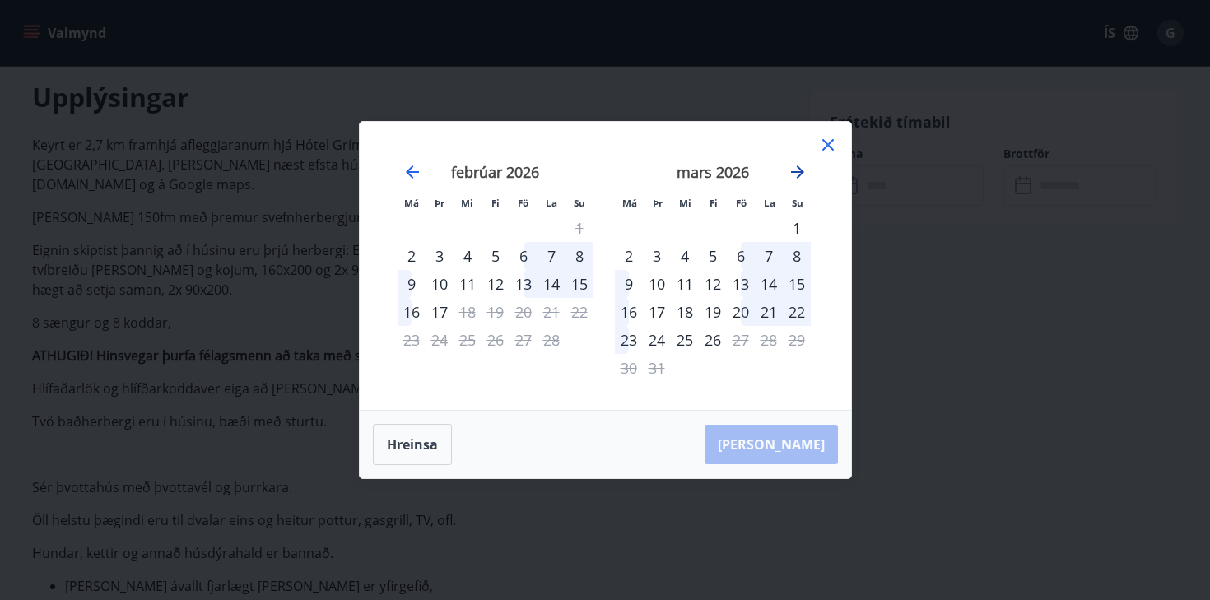
click at [803, 167] on icon "Move forward to switch to the next month." at bounding box center [798, 172] width 20 height 20
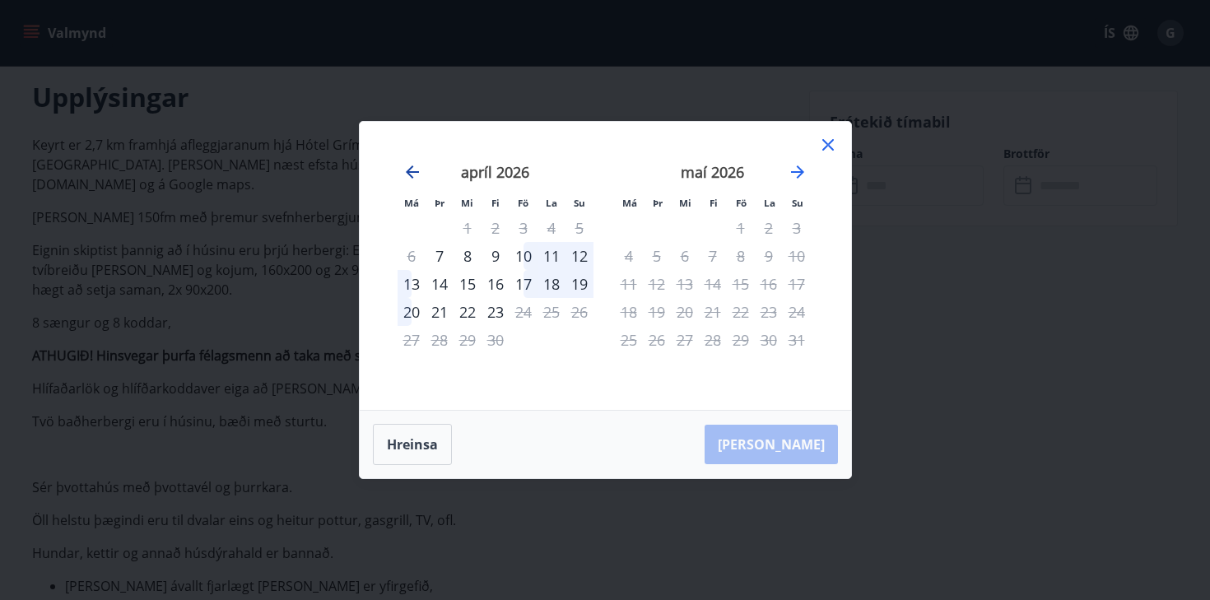
click at [416, 171] on icon "Move backward to switch to the previous month." at bounding box center [412, 171] width 13 height 13
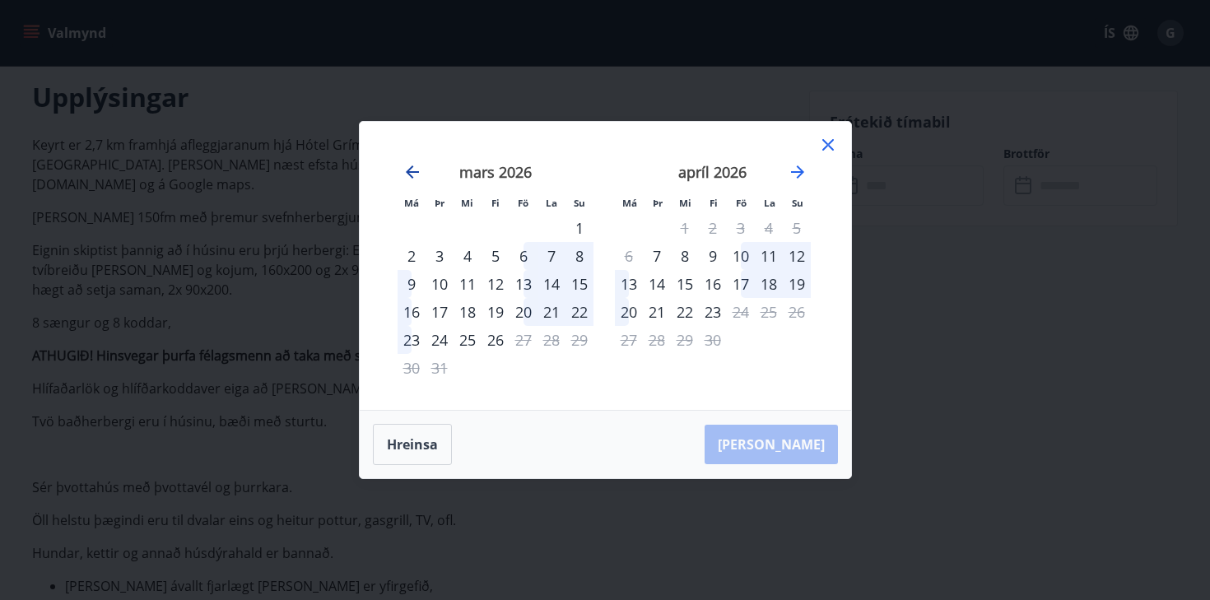
click at [417, 174] on icon "Move backward to switch to the previous month." at bounding box center [412, 172] width 20 height 20
click at [826, 142] on icon at bounding box center [828, 145] width 20 height 20
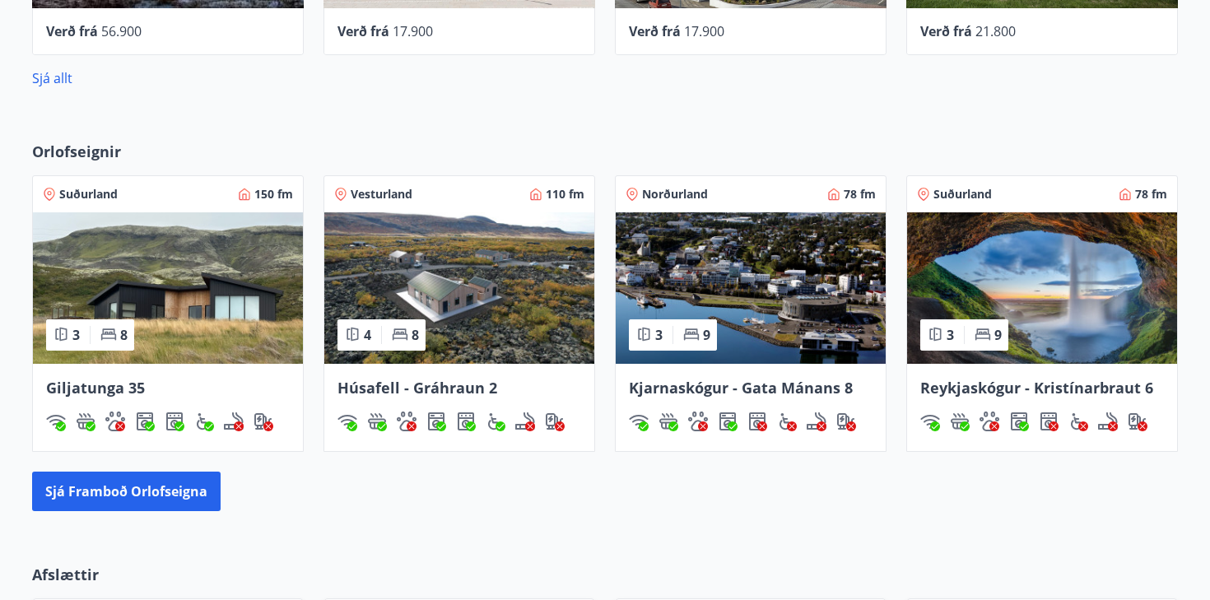
scroll to position [936, 0]
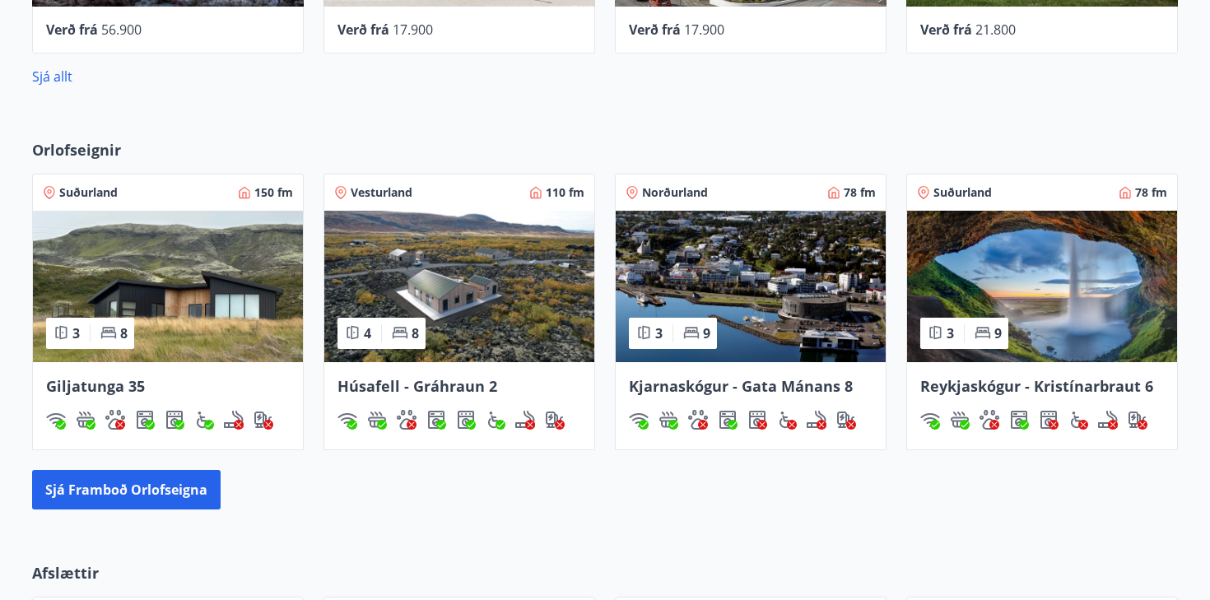
click at [489, 324] on img at bounding box center [459, 286] width 270 height 151
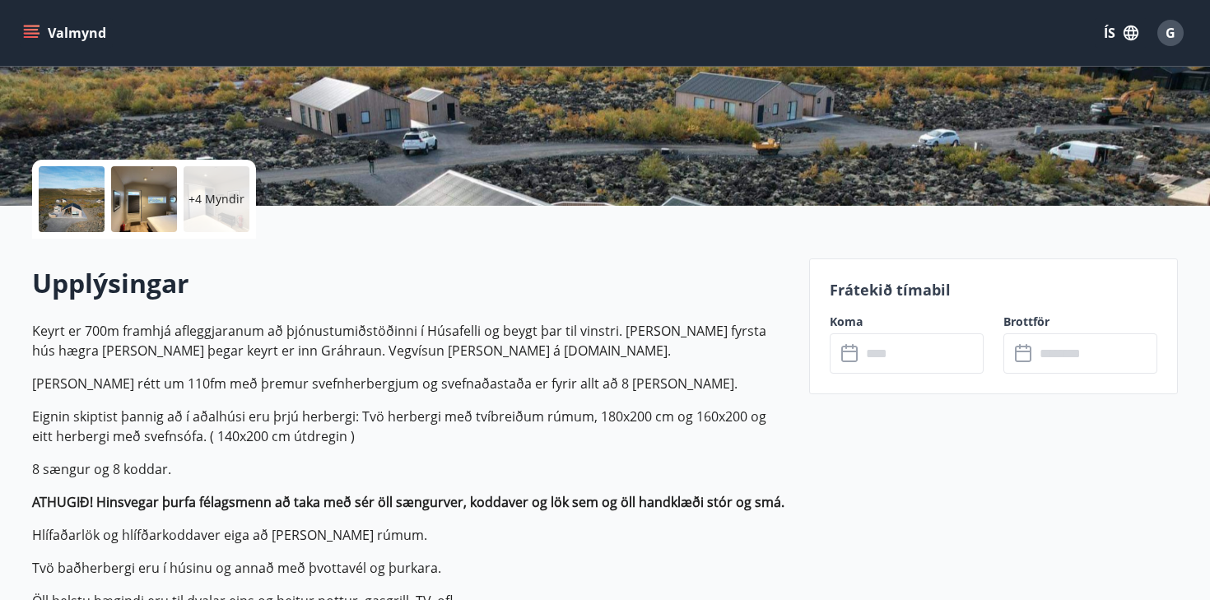
scroll to position [288, 0]
click at [892, 340] on input "text" at bounding box center [922, 353] width 123 height 40
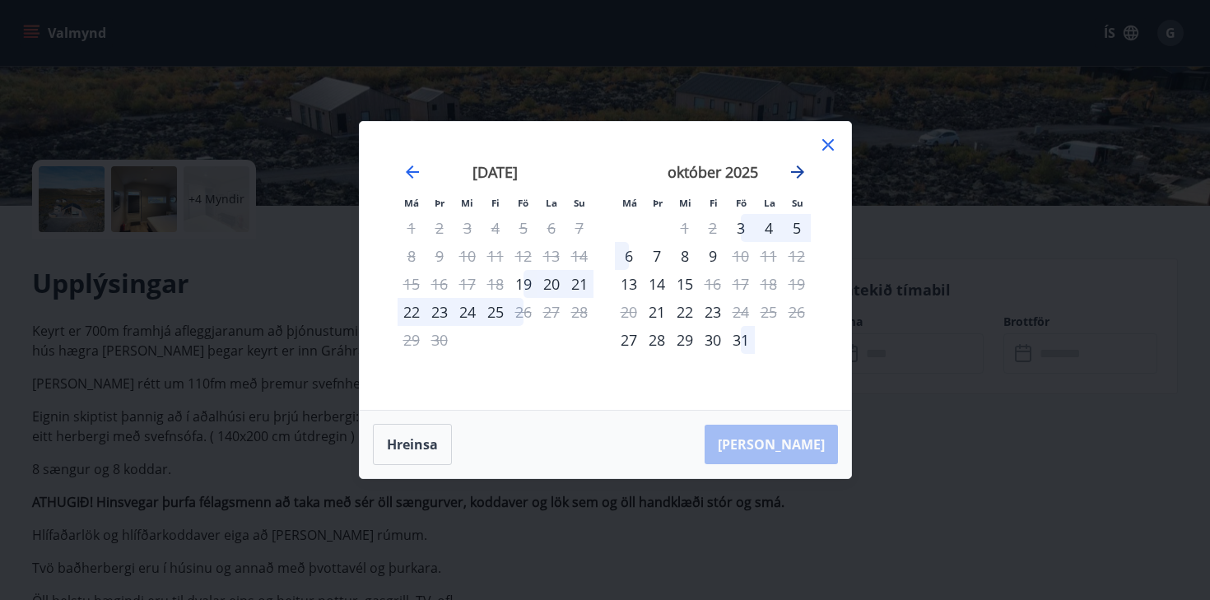
click at [793, 174] on icon "Move forward to switch to the next month." at bounding box center [798, 172] width 20 height 20
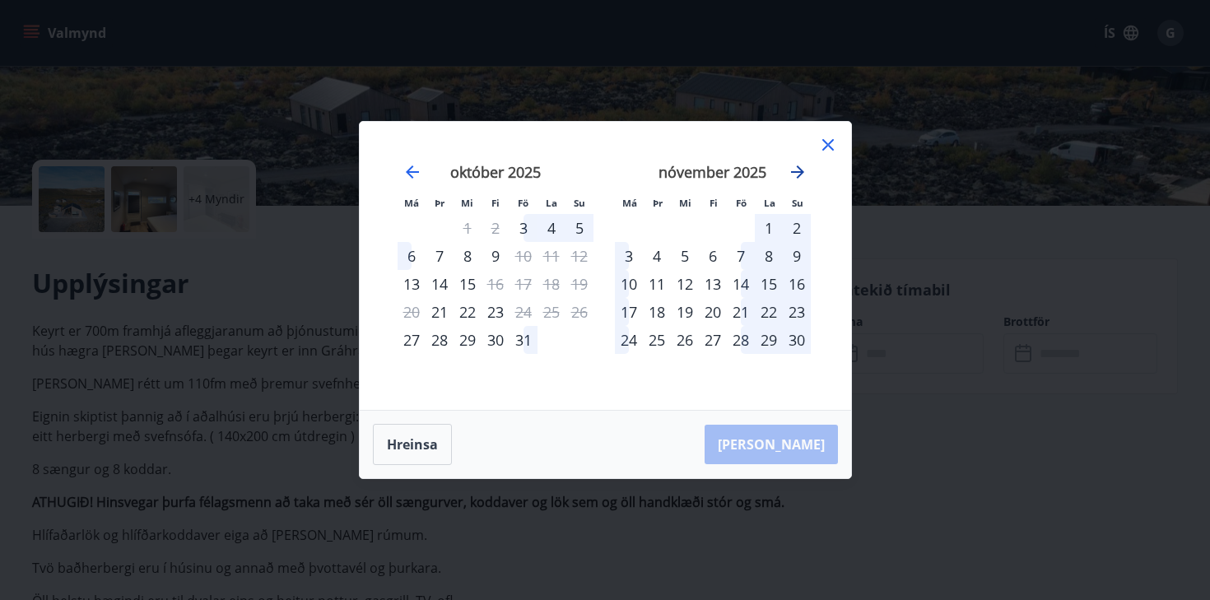
click at [793, 174] on icon "Move forward to switch to the next month." at bounding box center [798, 172] width 20 height 20
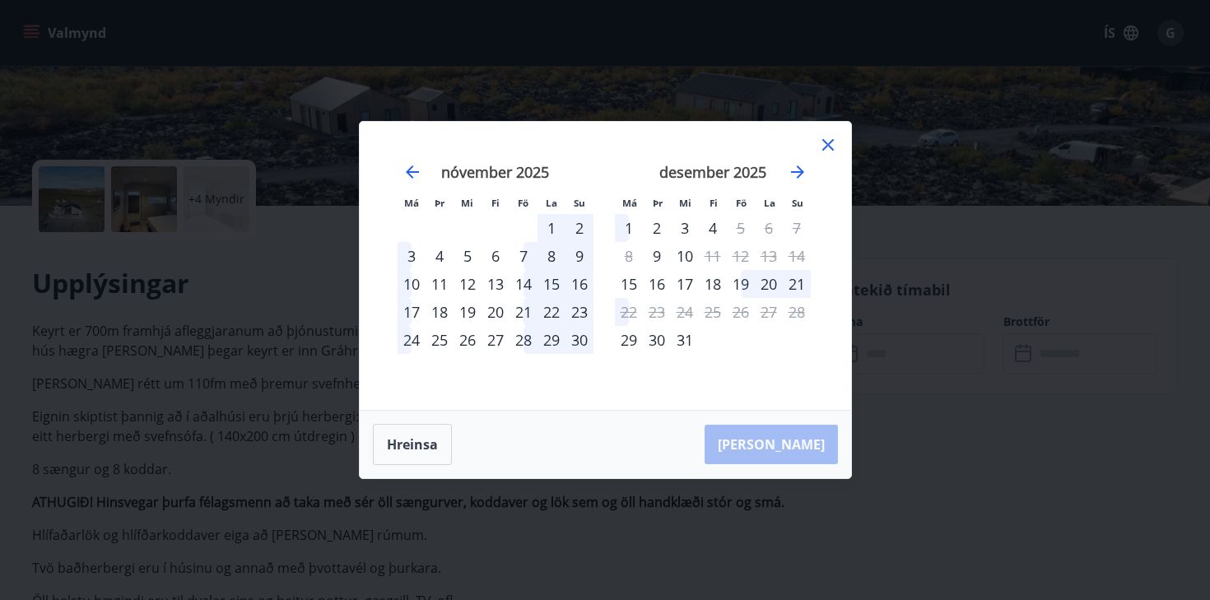
click at [533, 282] on div "14" at bounding box center [523, 284] width 28 height 28
click at [413, 315] on div "17" at bounding box center [411, 312] width 28 height 28
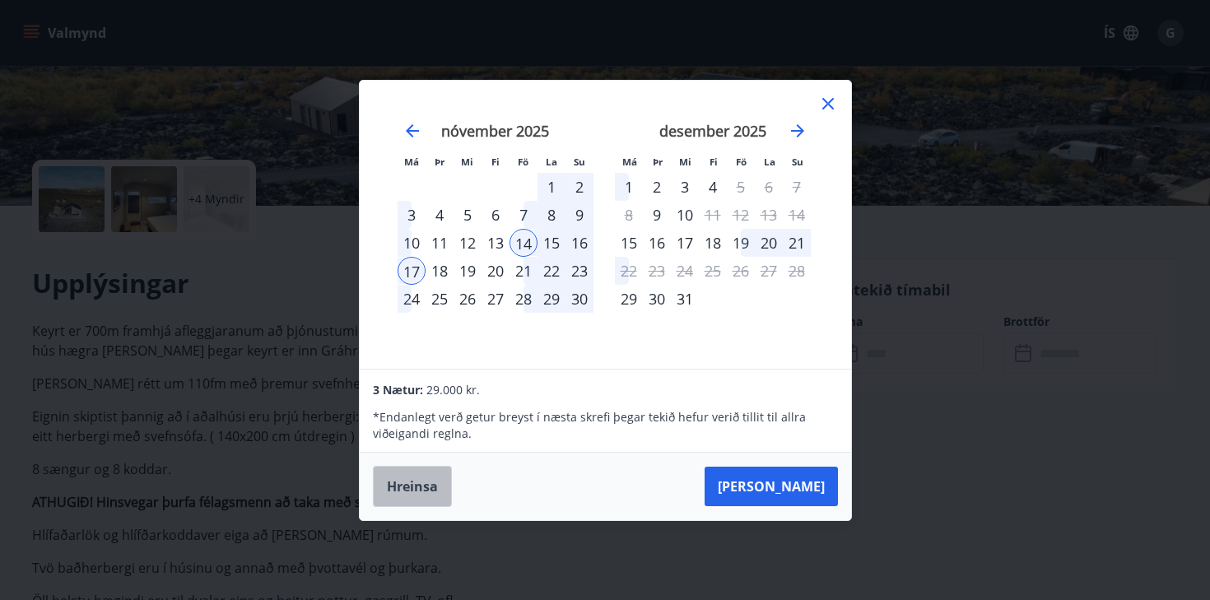
click at [413, 491] on button "Hreinsa" at bounding box center [412, 486] width 79 height 41
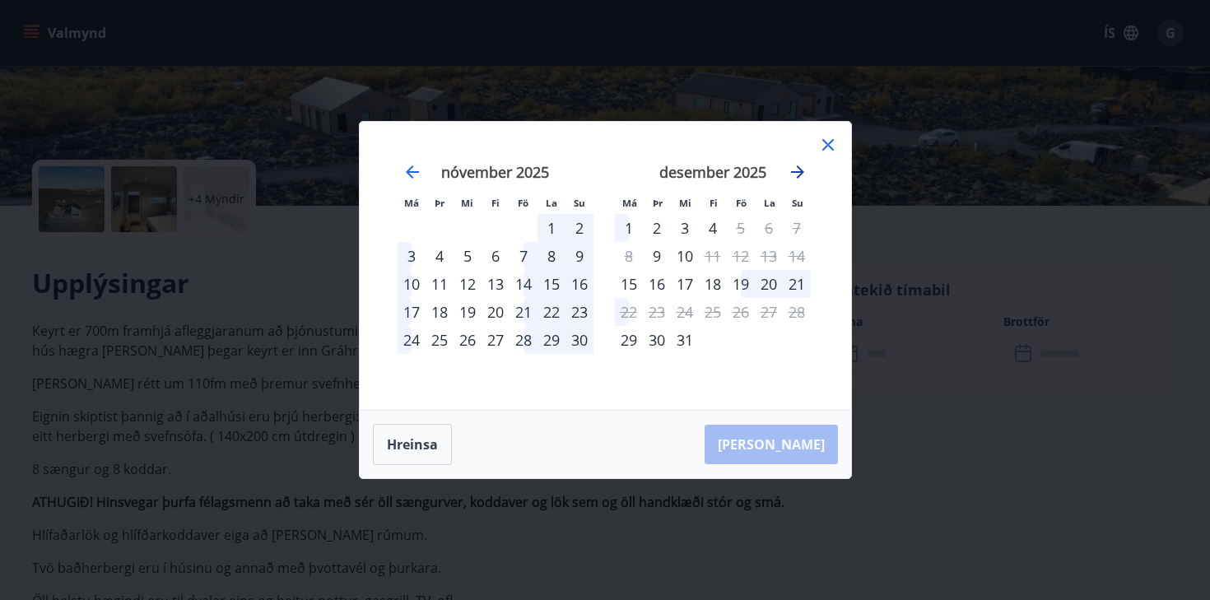
click at [797, 171] on icon "Move forward to switch to the next month." at bounding box center [797, 171] width 13 height 13
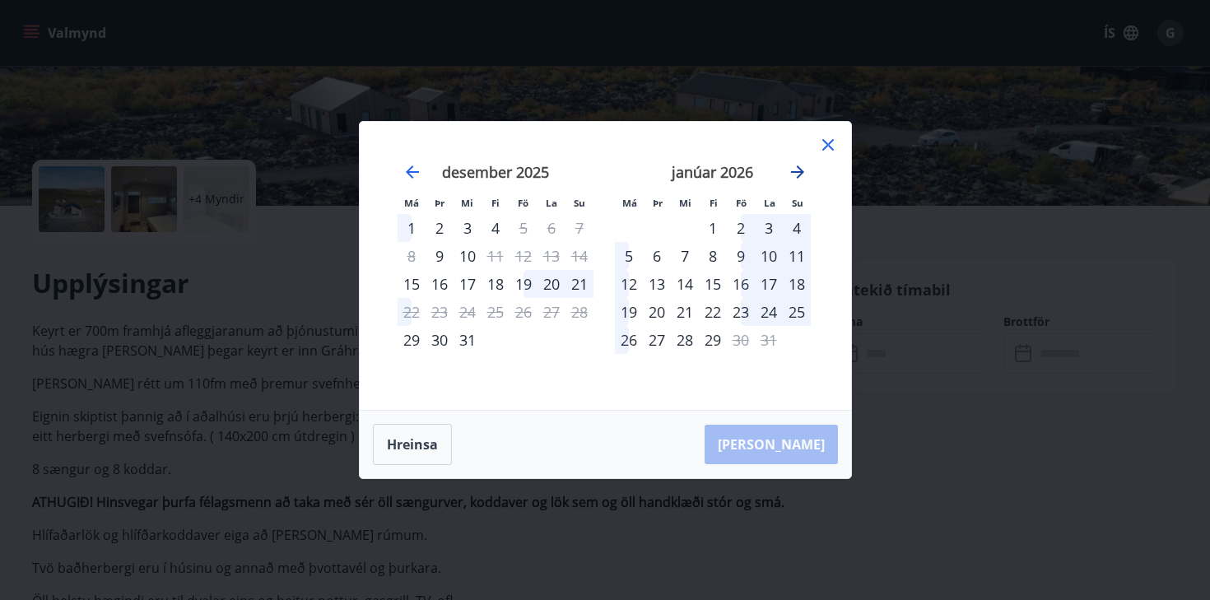
click at [797, 172] on icon "Move forward to switch to the next month." at bounding box center [797, 171] width 13 height 13
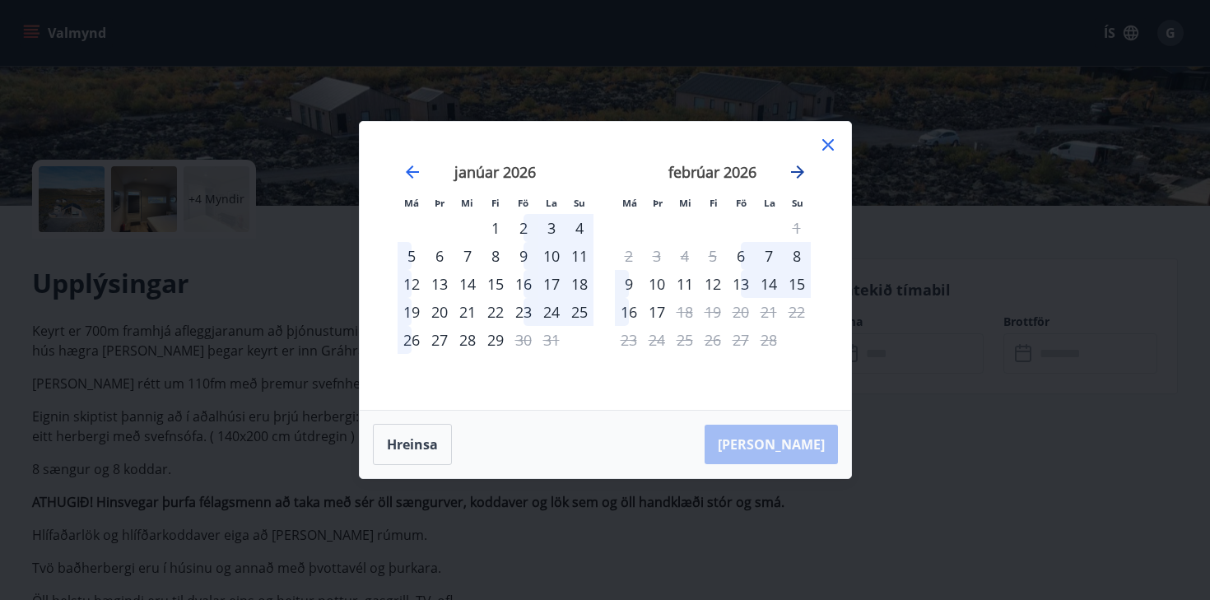
click at [797, 172] on icon "Move forward to switch to the next month." at bounding box center [797, 171] width 13 height 13
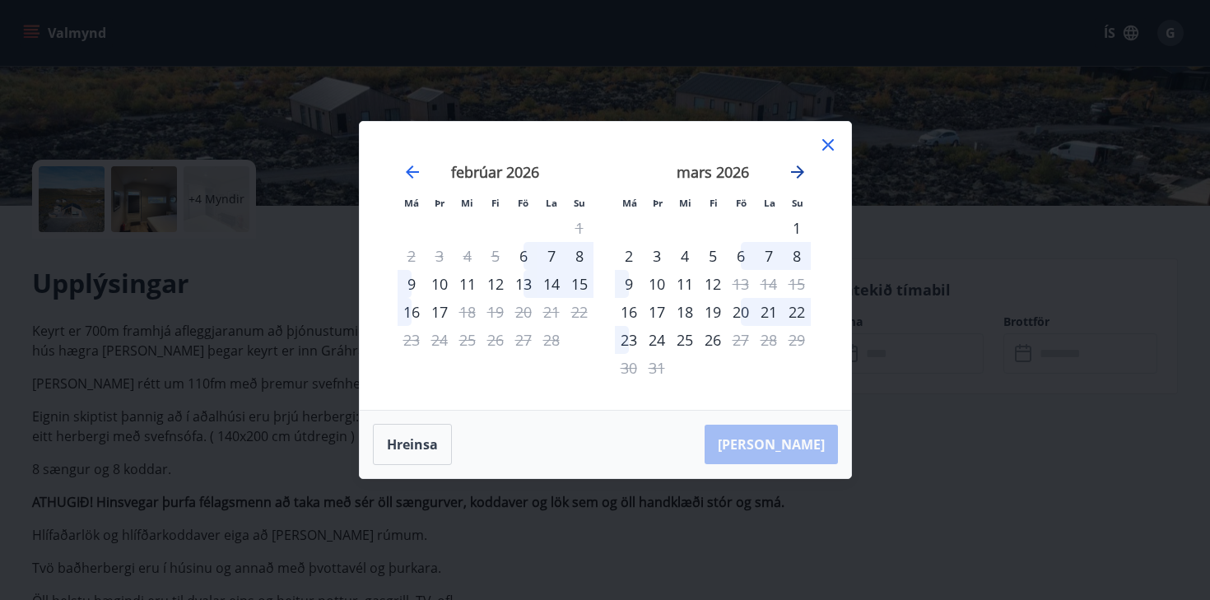
click at [797, 172] on icon "Move forward to switch to the next month." at bounding box center [797, 171] width 13 height 13
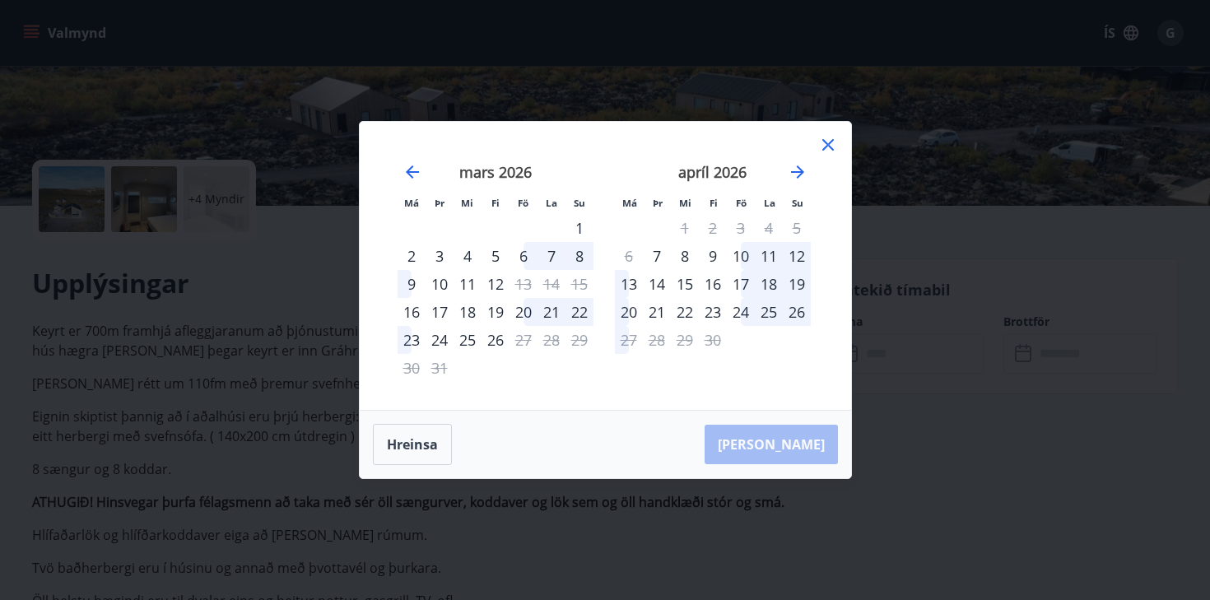
click at [829, 145] on icon at bounding box center [828, 145] width 20 height 20
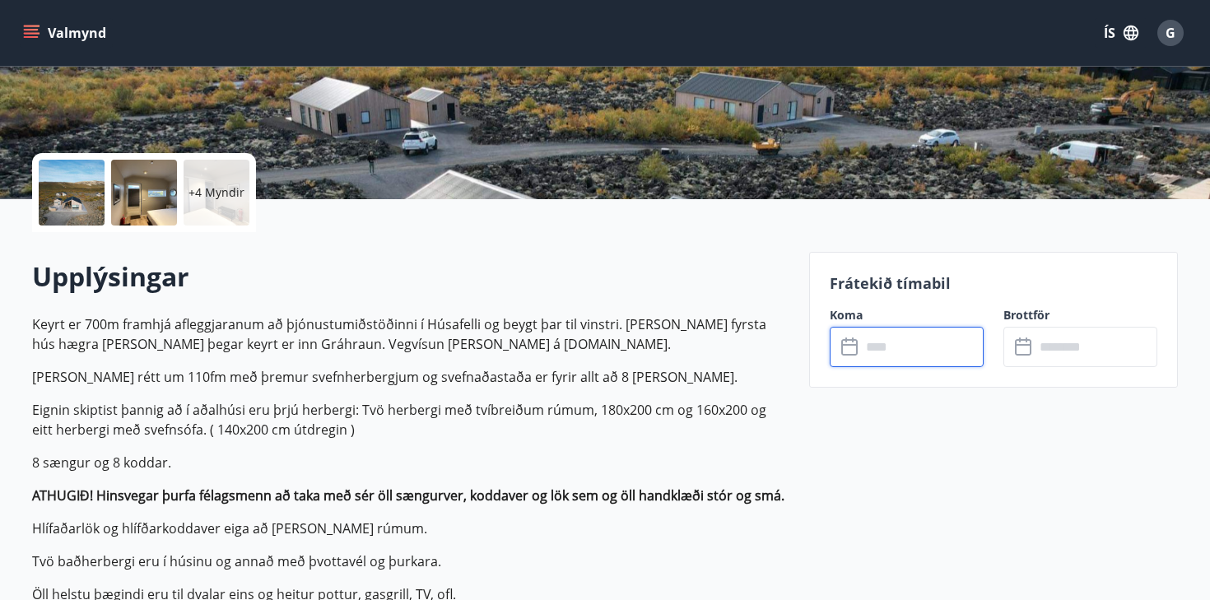
scroll to position [0, 0]
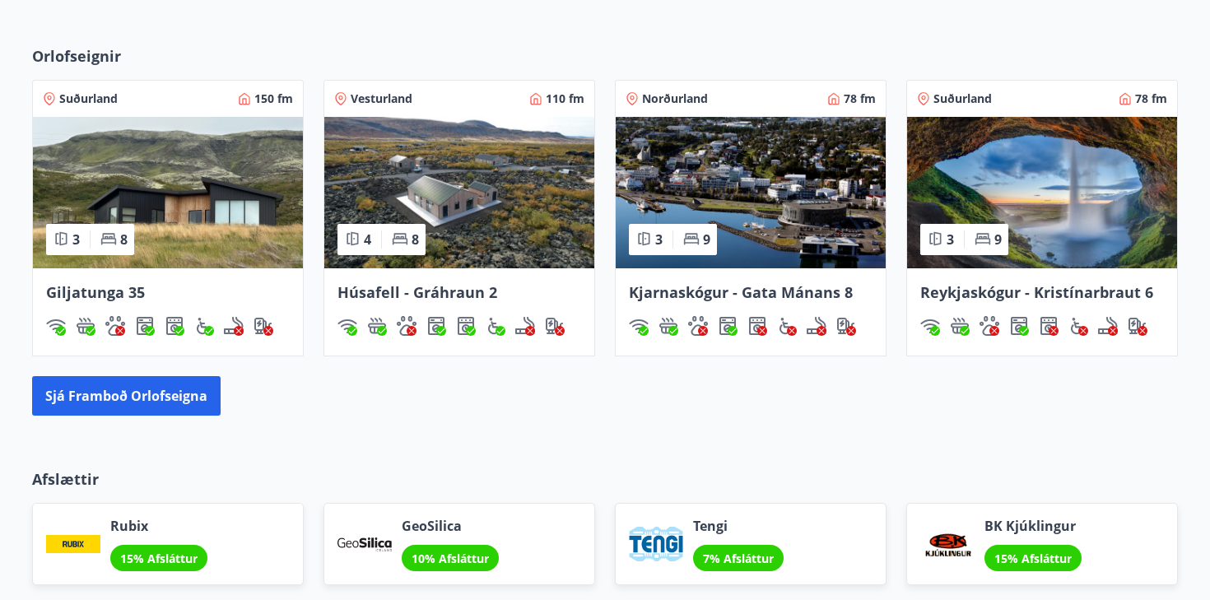
scroll to position [1055, 0]
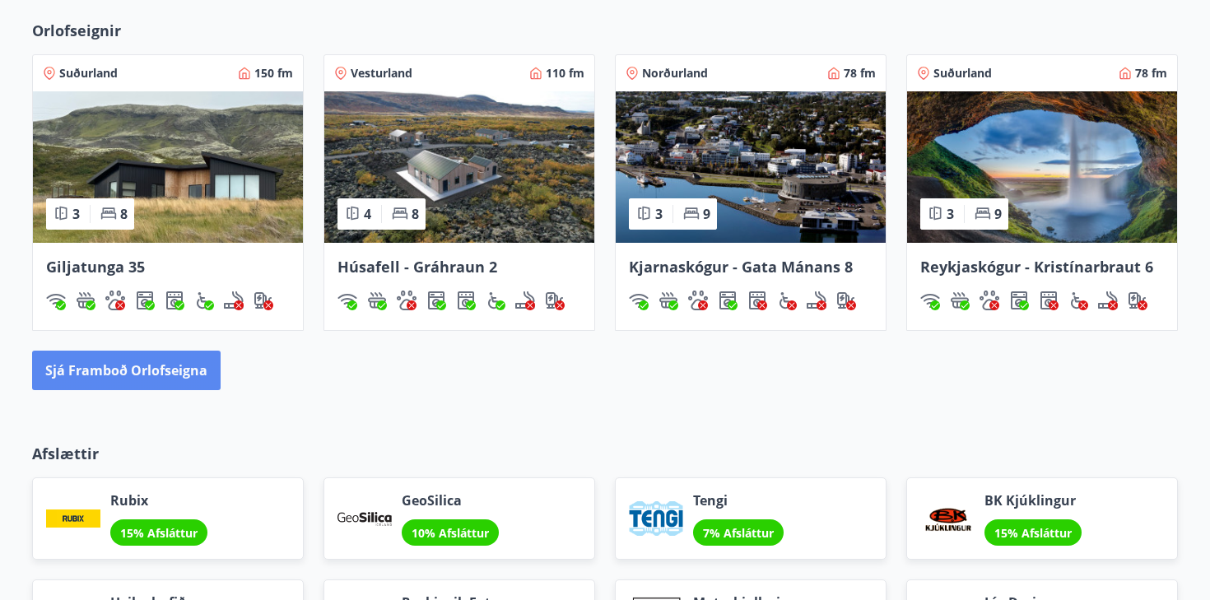
click at [131, 380] on button "Sjá framboð orlofseigna" at bounding box center [126, 370] width 188 height 39
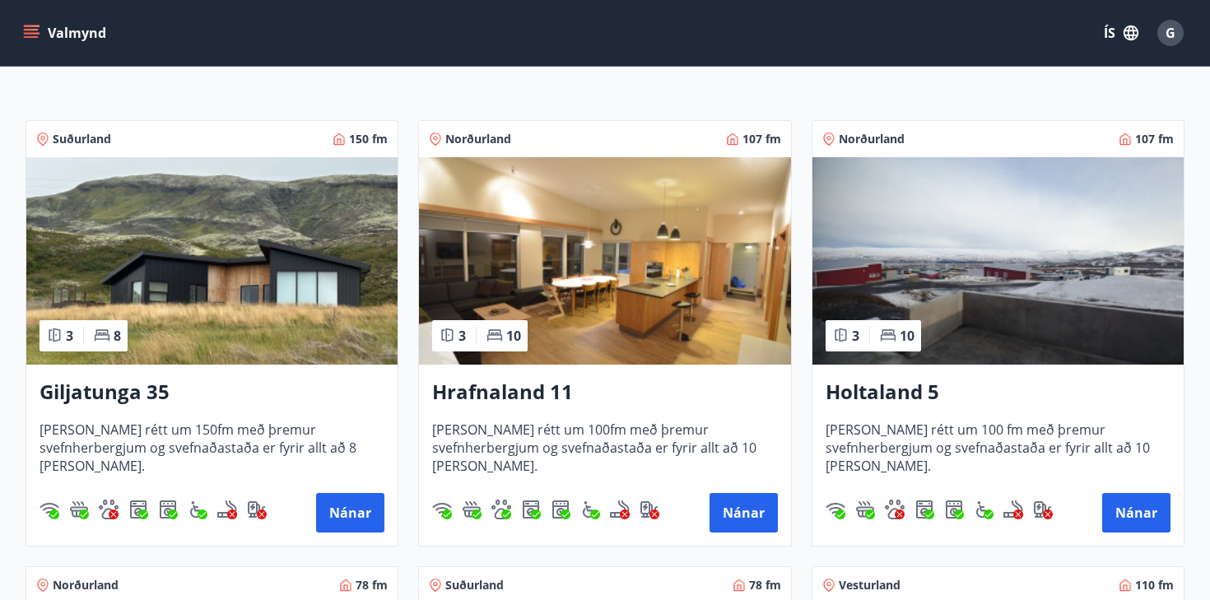
scroll to position [253, 0]
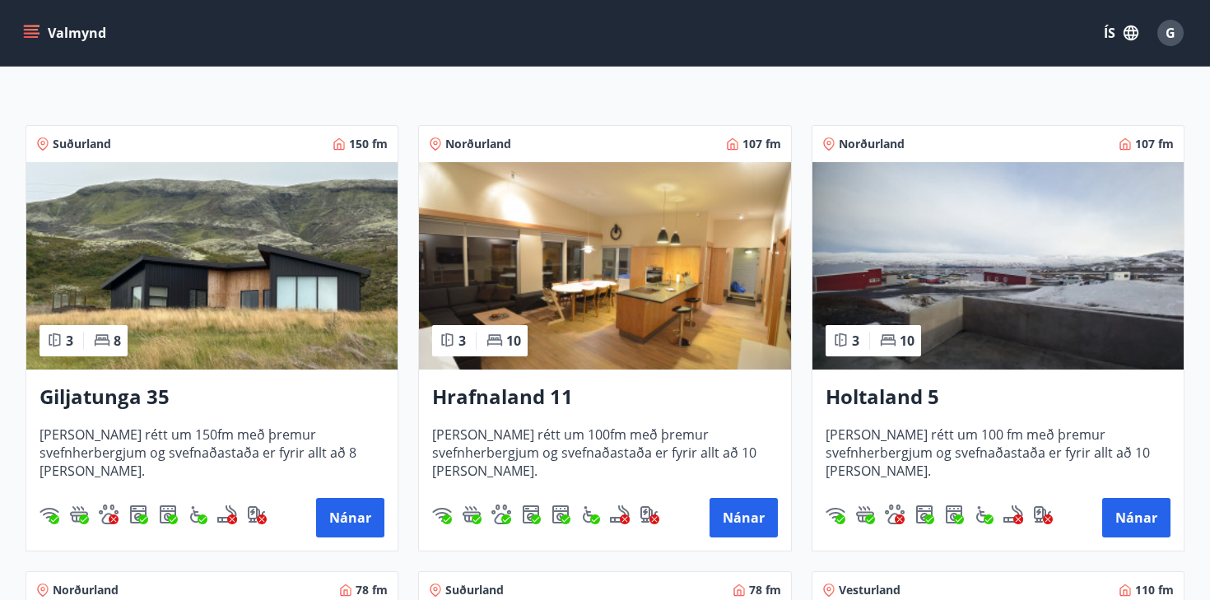
click at [888, 392] on h3 "Holtaland 5" at bounding box center [997, 398] width 345 height 30
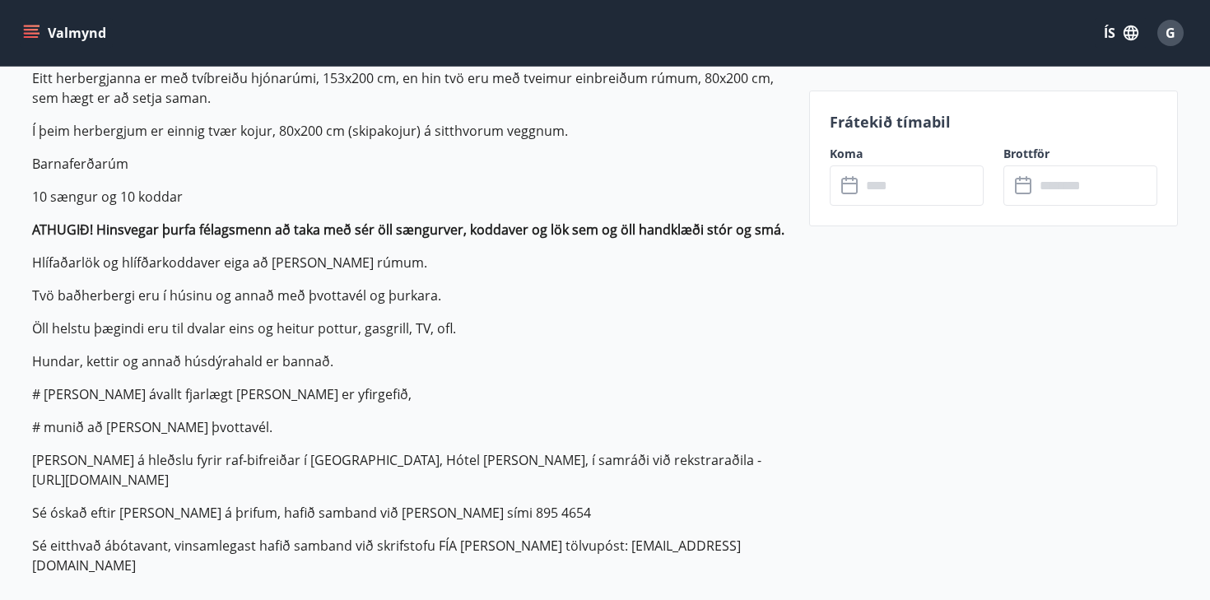
scroll to position [552, 0]
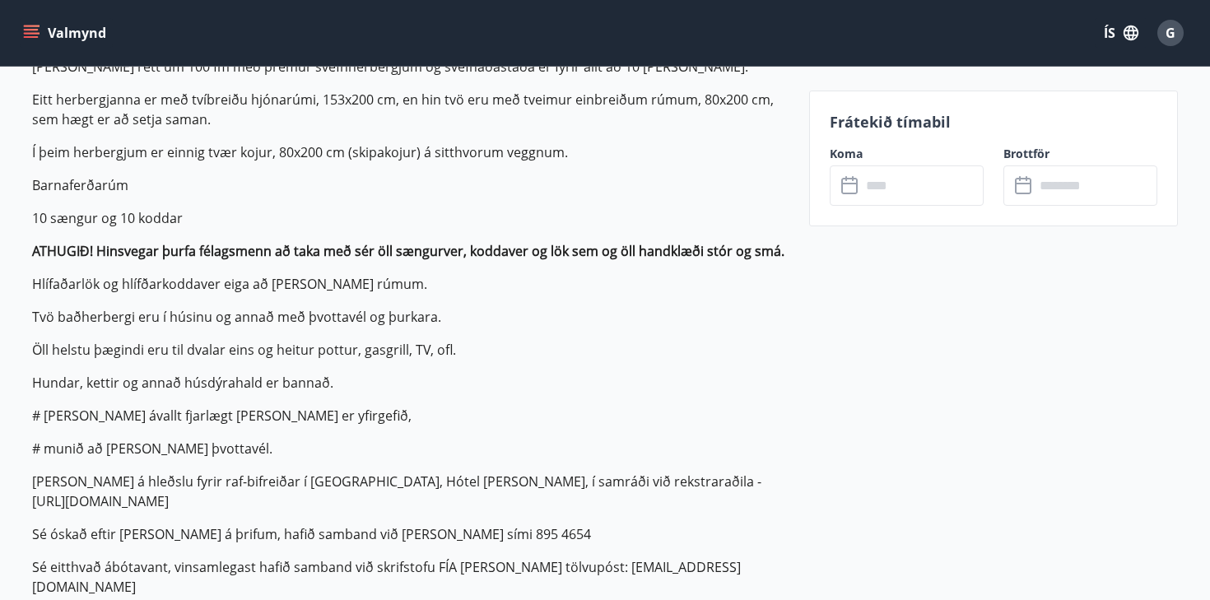
click at [906, 172] on input "text" at bounding box center [922, 185] width 123 height 40
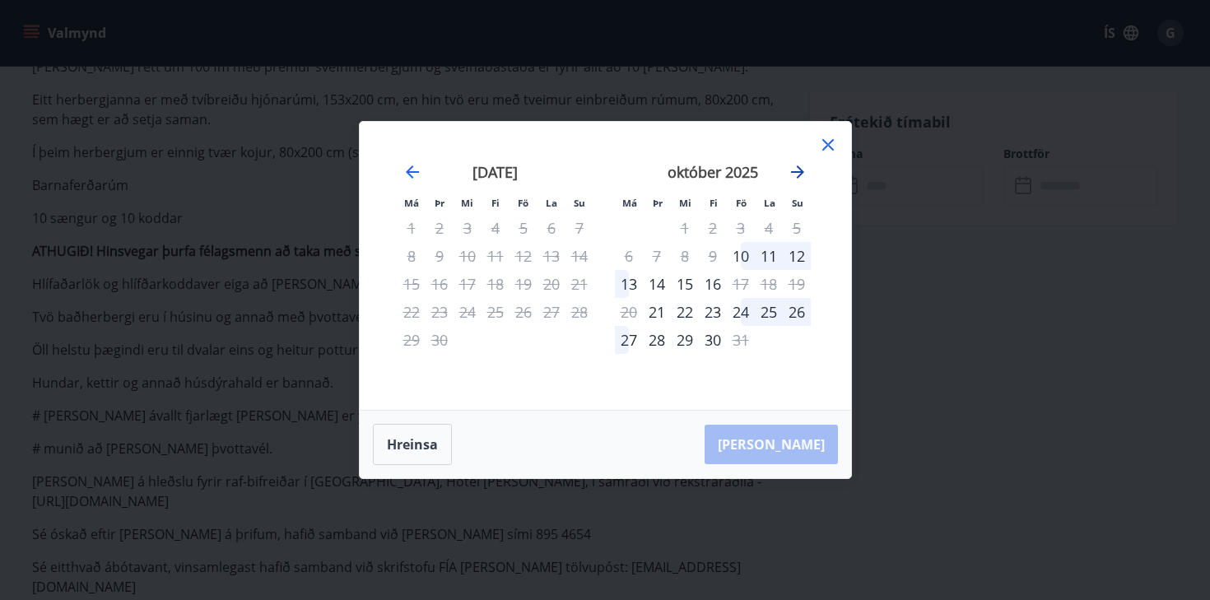
click at [799, 172] on icon "Move forward to switch to the next month." at bounding box center [797, 171] width 13 height 13
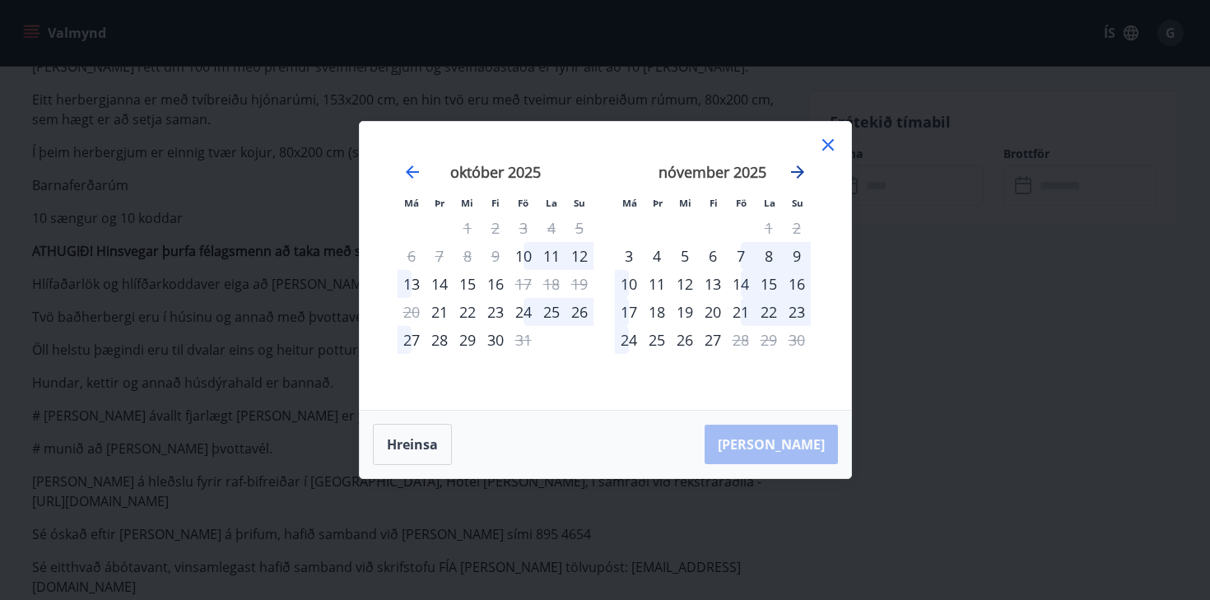
click at [799, 172] on icon "Move forward to switch to the next month." at bounding box center [797, 171] width 13 height 13
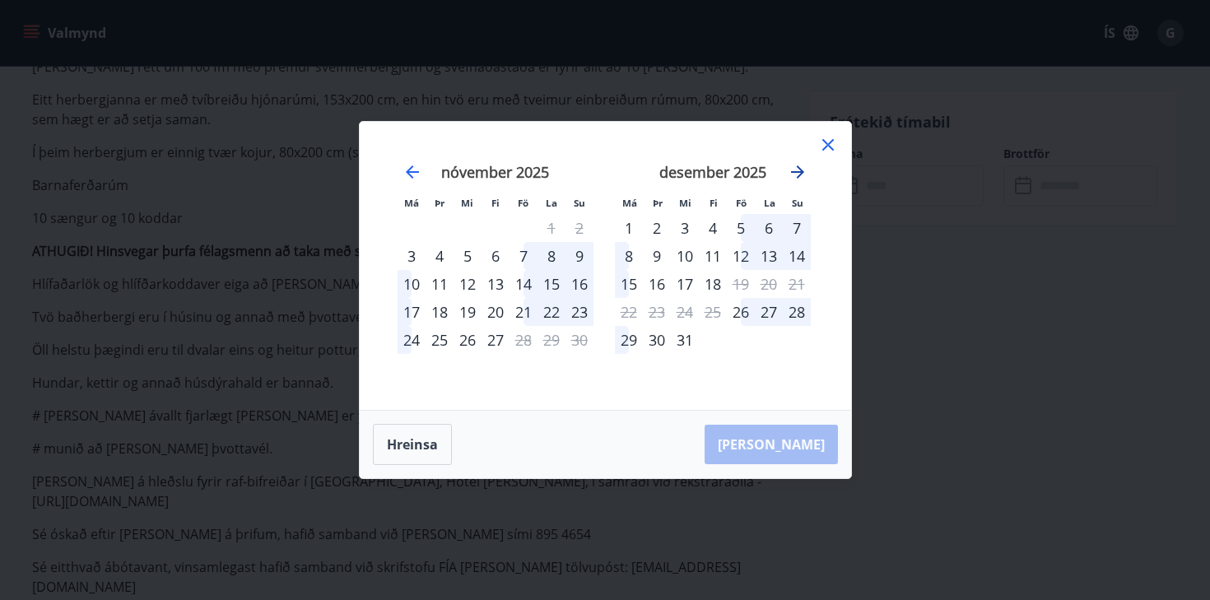
click at [799, 172] on icon "Move forward to switch to the next month." at bounding box center [797, 171] width 13 height 13
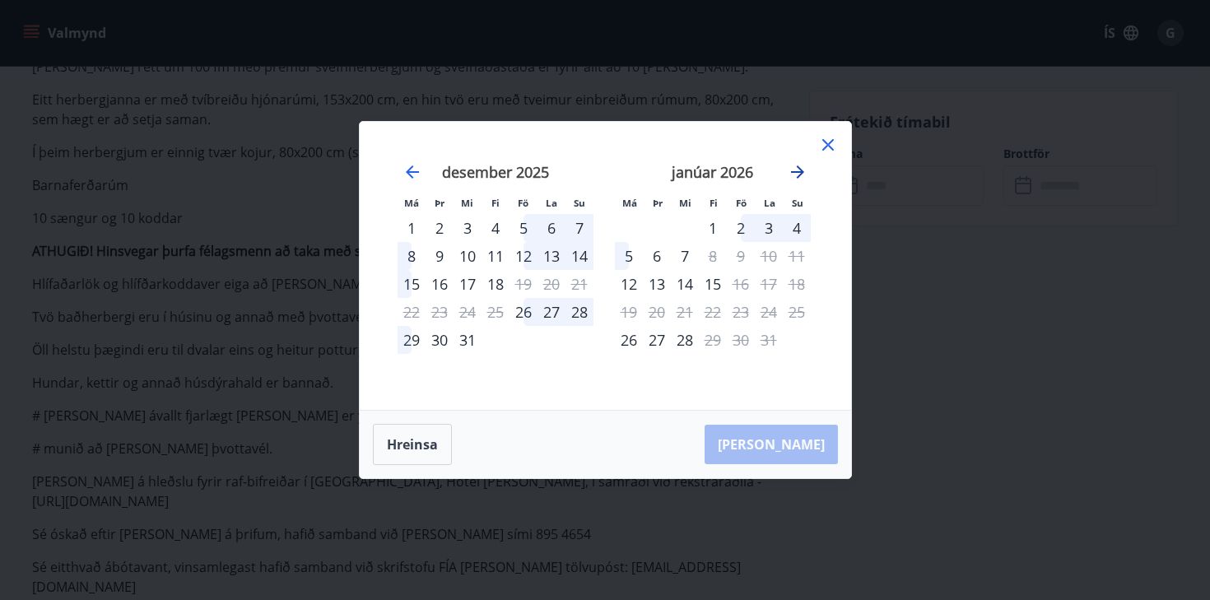
click at [799, 172] on icon "Move forward to switch to the next month." at bounding box center [797, 171] width 13 height 13
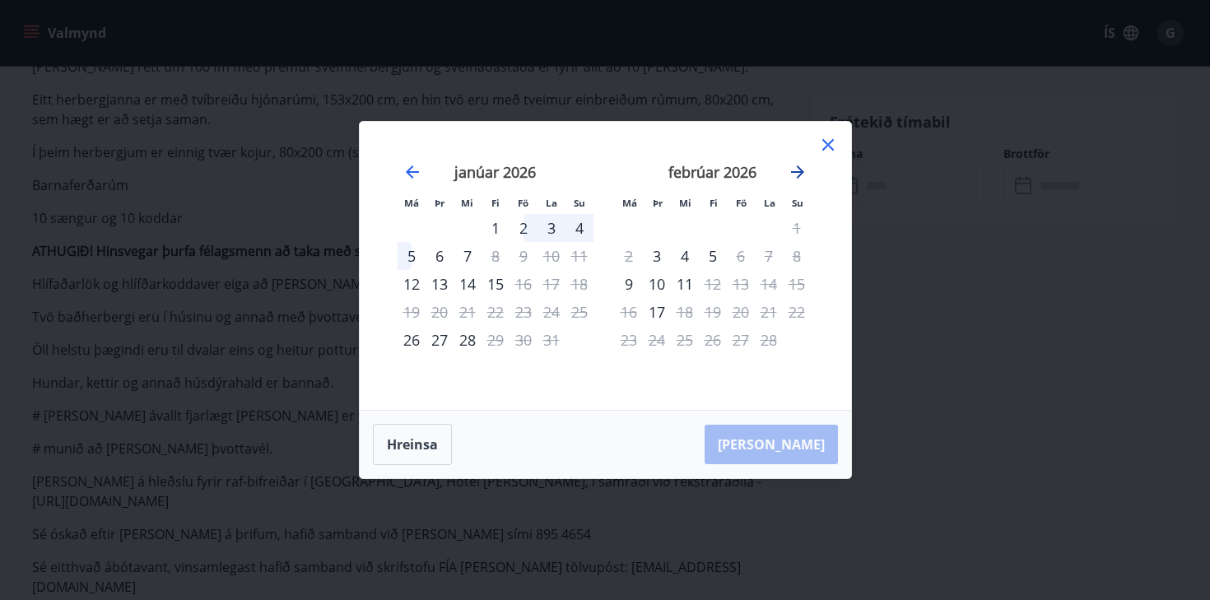
click at [799, 172] on icon "Move forward to switch to the next month." at bounding box center [797, 171] width 13 height 13
click at [797, 174] on icon "Move forward to switch to the next month." at bounding box center [798, 172] width 20 height 20
click at [795, 170] on icon "Move forward to switch to the next month." at bounding box center [798, 172] width 20 height 20
click at [822, 142] on icon at bounding box center [828, 145] width 20 height 20
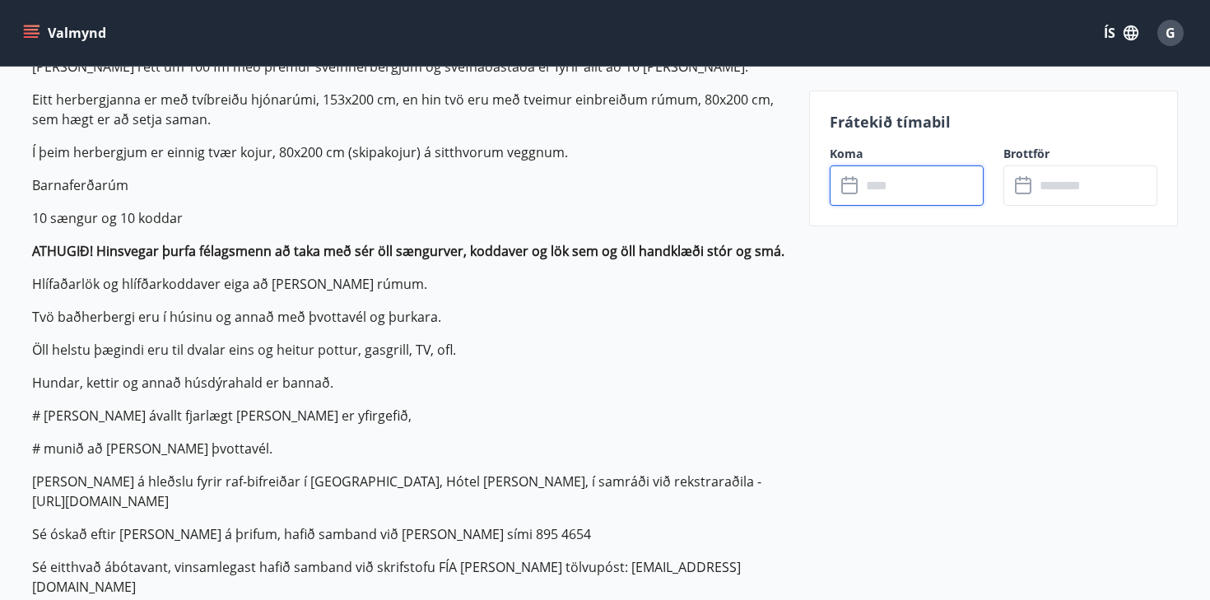
click at [884, 186] on input "text" at bounding box center [922, 185] width 123 height 40
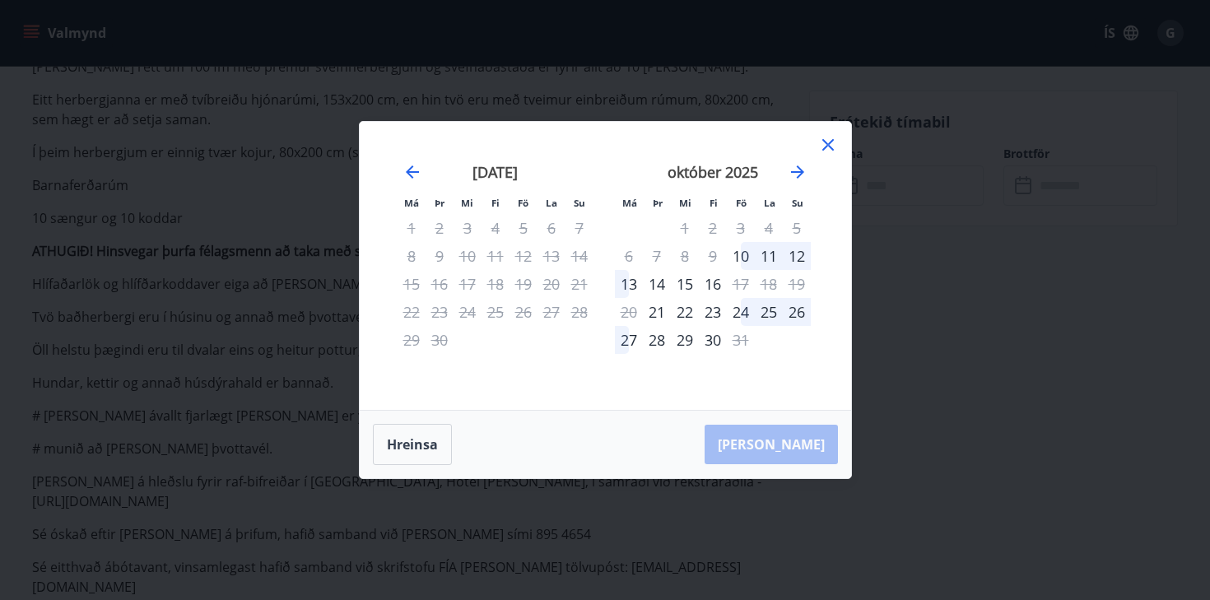
click at [803, 161] on div "október 2025" at bounding box center [713, 178] width 196 height 72
click at [800, 174] on icon "Move forward to switch to the next month." at bounding box center [797, 171] width 13 height 13
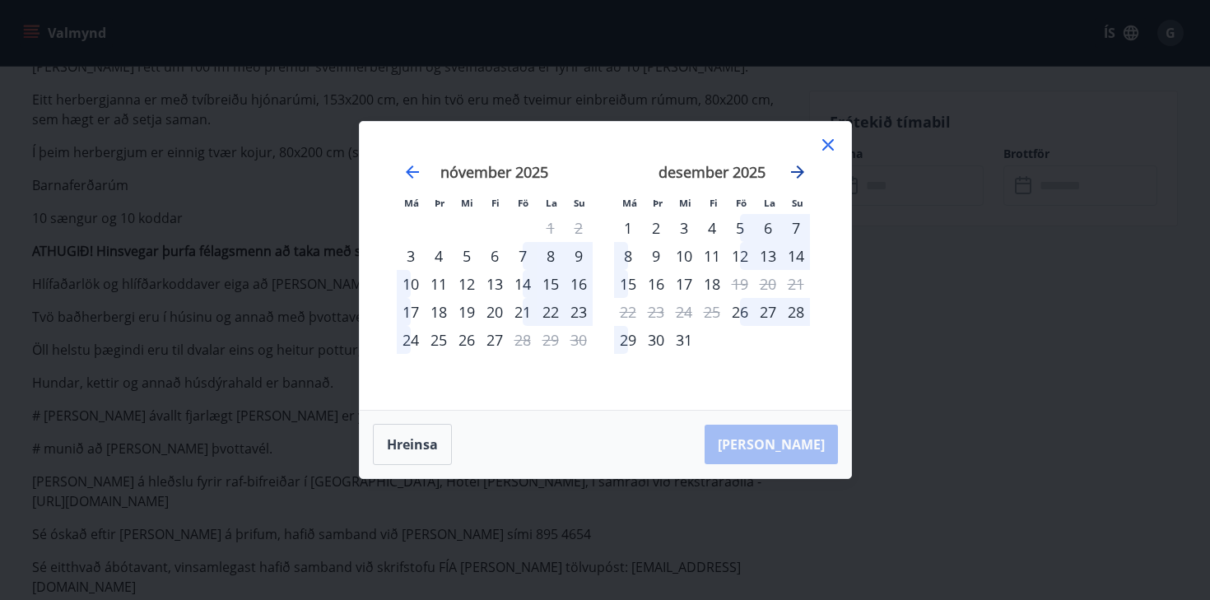
click at [800, 174] on icon "Move forward to switch to the next month." at bounding box center [797, 171] width 13 height 13
click at [797, 168] on icon "Move forward to switch to the next month." at bounding box center [797, 171] width 13 height 13
click at [792, 170] on icon "Move forward to switch to the next month." at bounding box center [798, 172] width 20 height 20
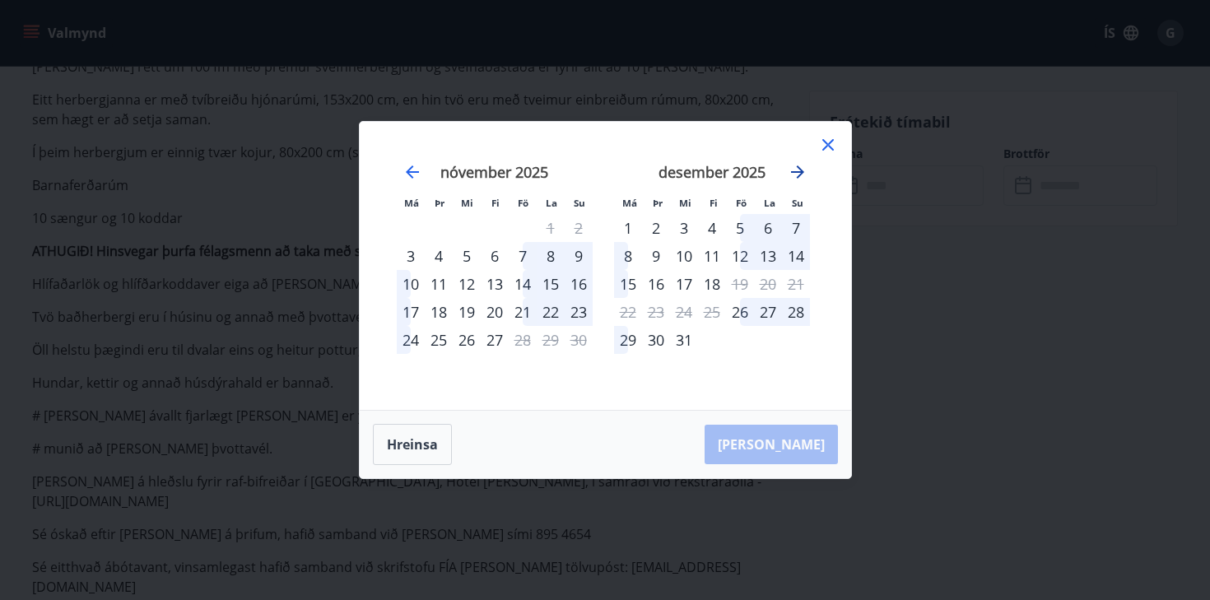
click at [792, 170] on icon "Move forward to switch to the next month." at bounding box center [798, 172] width 20 height 20
click at [413, 169] on icon "Move backward to switch to the previous month." at bounding box center [412, 172] width 20 height 20
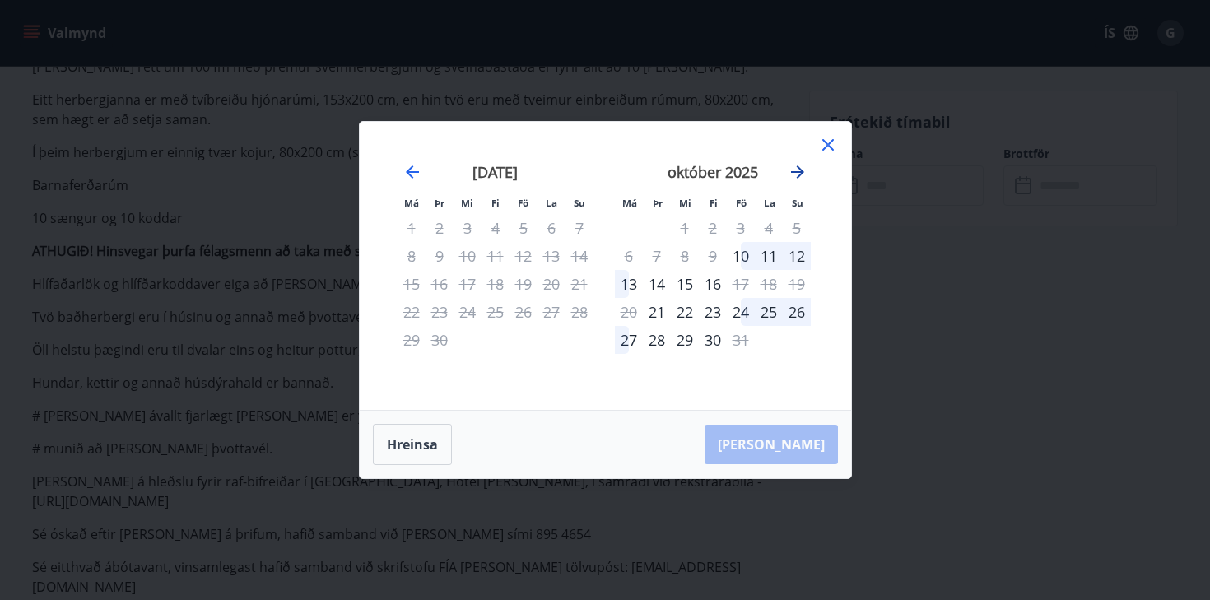
click at [792, 167] on icon "Move forward to switch to the next month." at bounding box center [798, 172] width 20 height 20
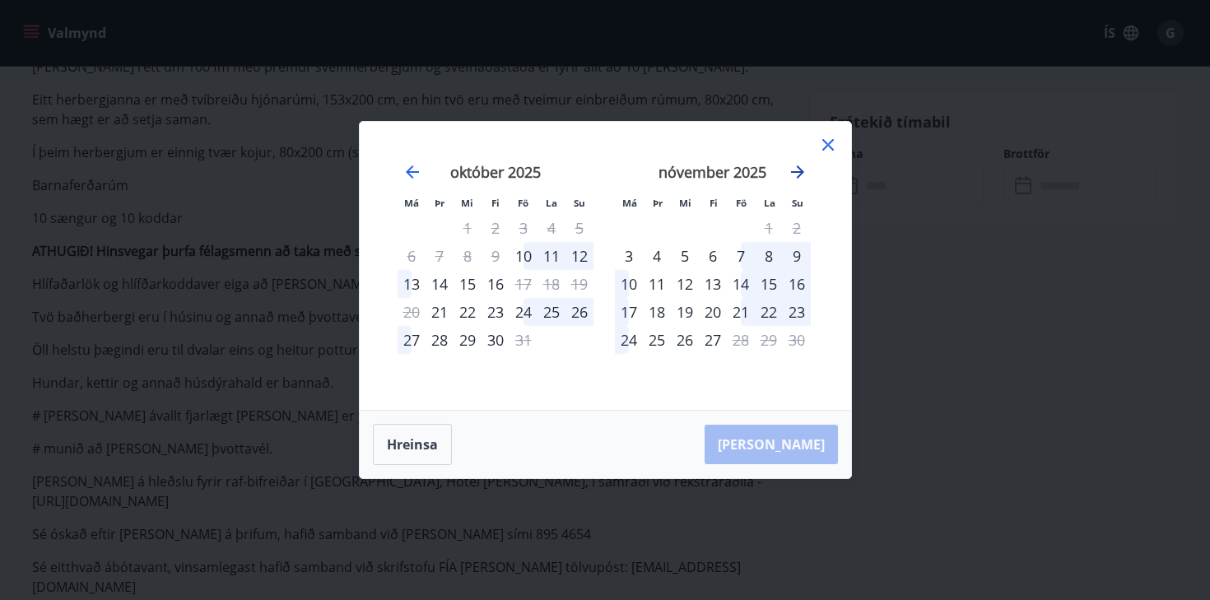
click at [792, 167] on icon "Move forward to switch to the next month." at bounding box center [798, 172] width 20 height 20
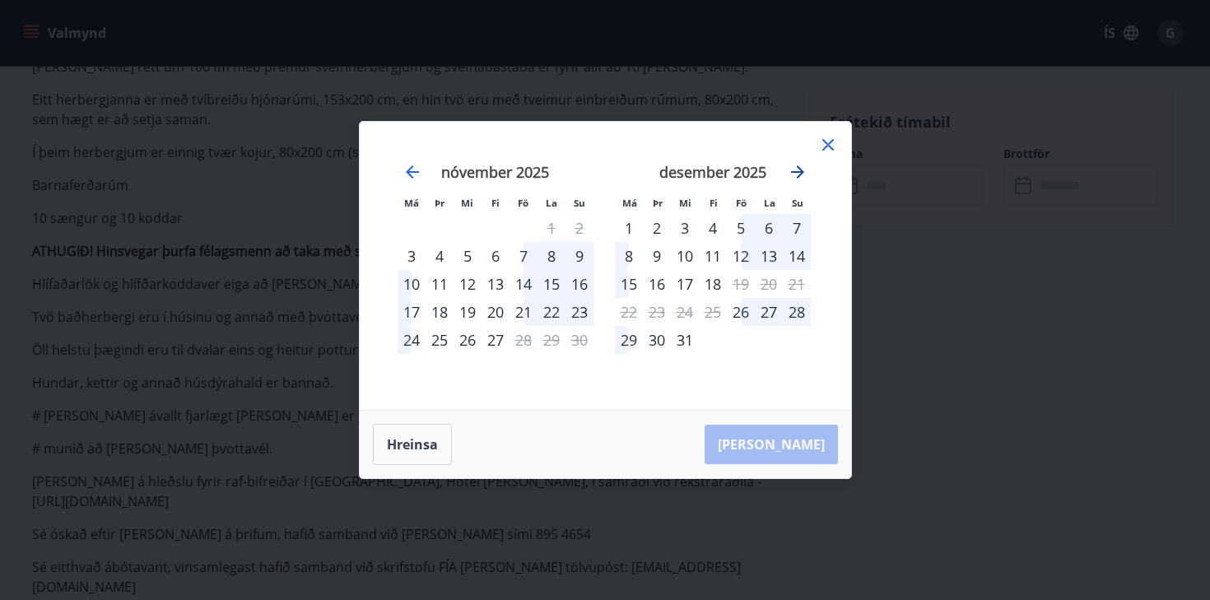
click at [792, 167] on icon "Move forward to switch to the next month." at bounding box center [798, 172] width 20 height 20
